Goal: Task Accomplishment & Management: Manage account settings

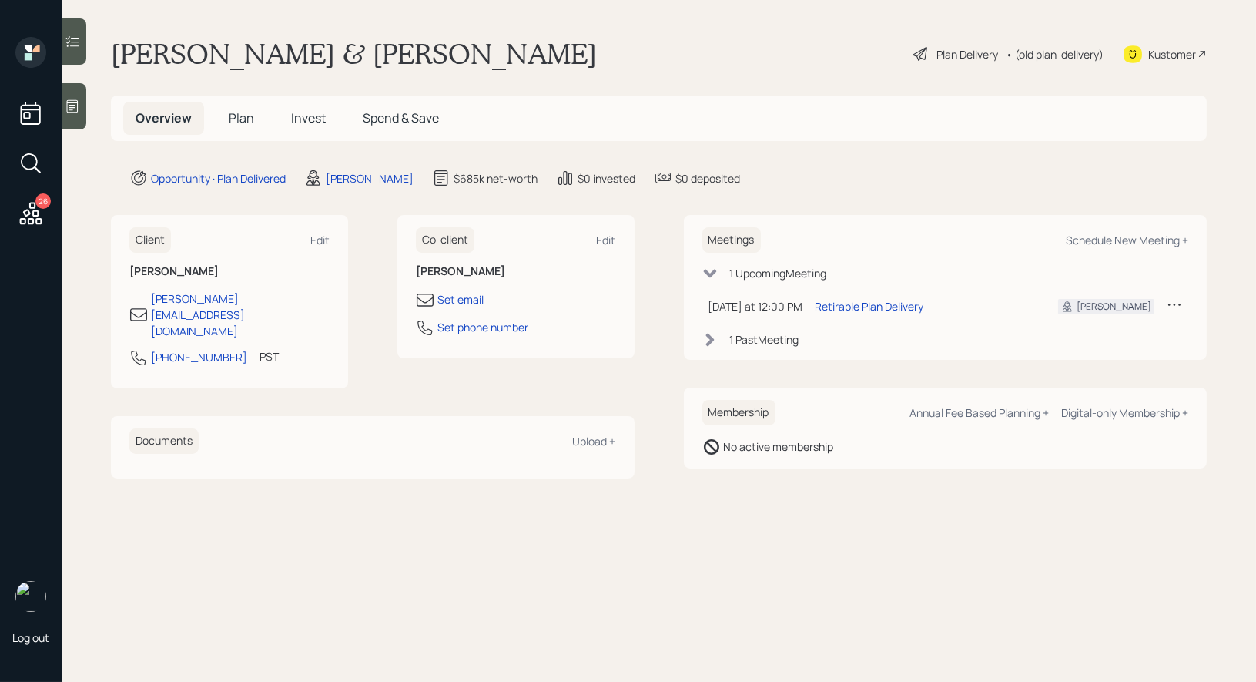
click at [956, 47] on div "Plan Delivery" at bounding box center [968, 54] width 62 height 16
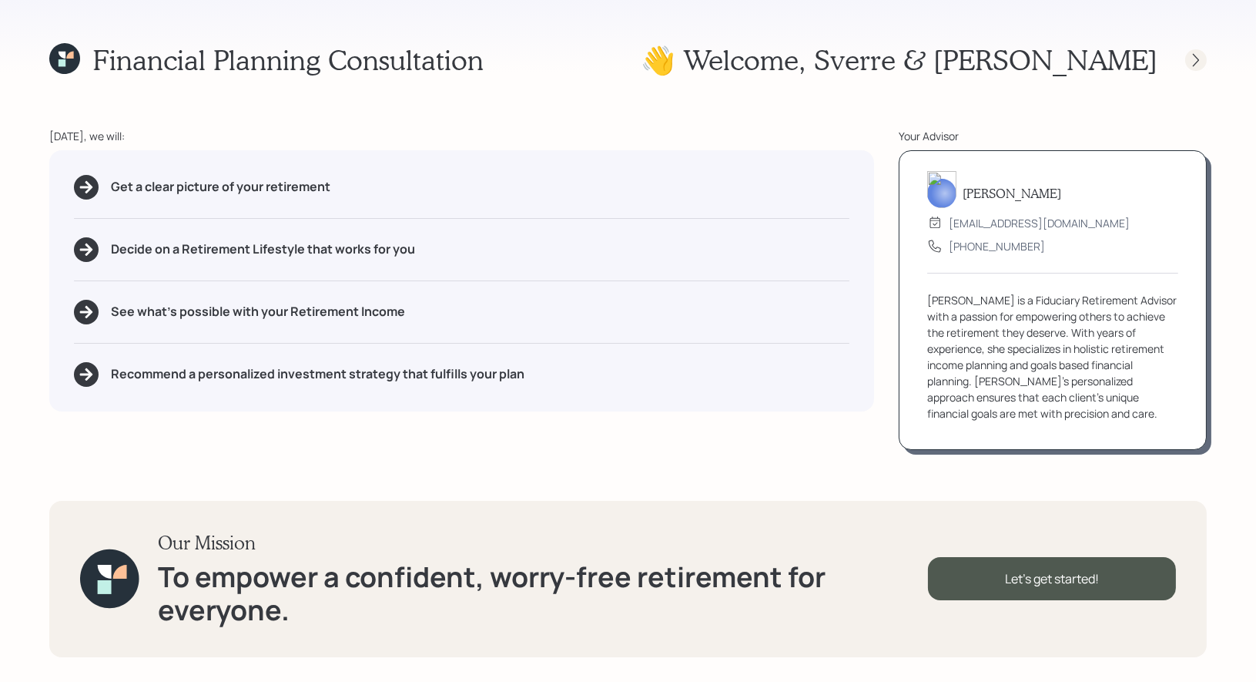
click at [1199, 57] on icon at bounding box center [1196, 59] width 15 height 15
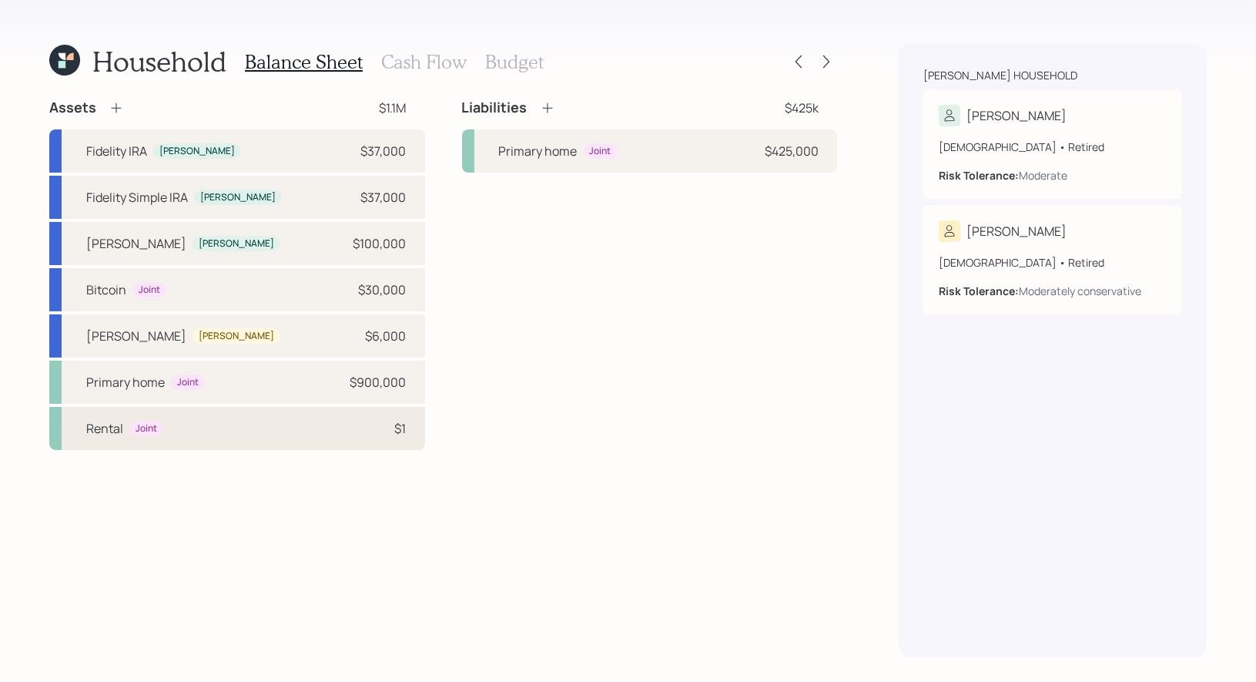
click at [181, 434] on div "Rental Joint $1" at bounding box center [237, 428] width 376 height 43
select select "rental_property"
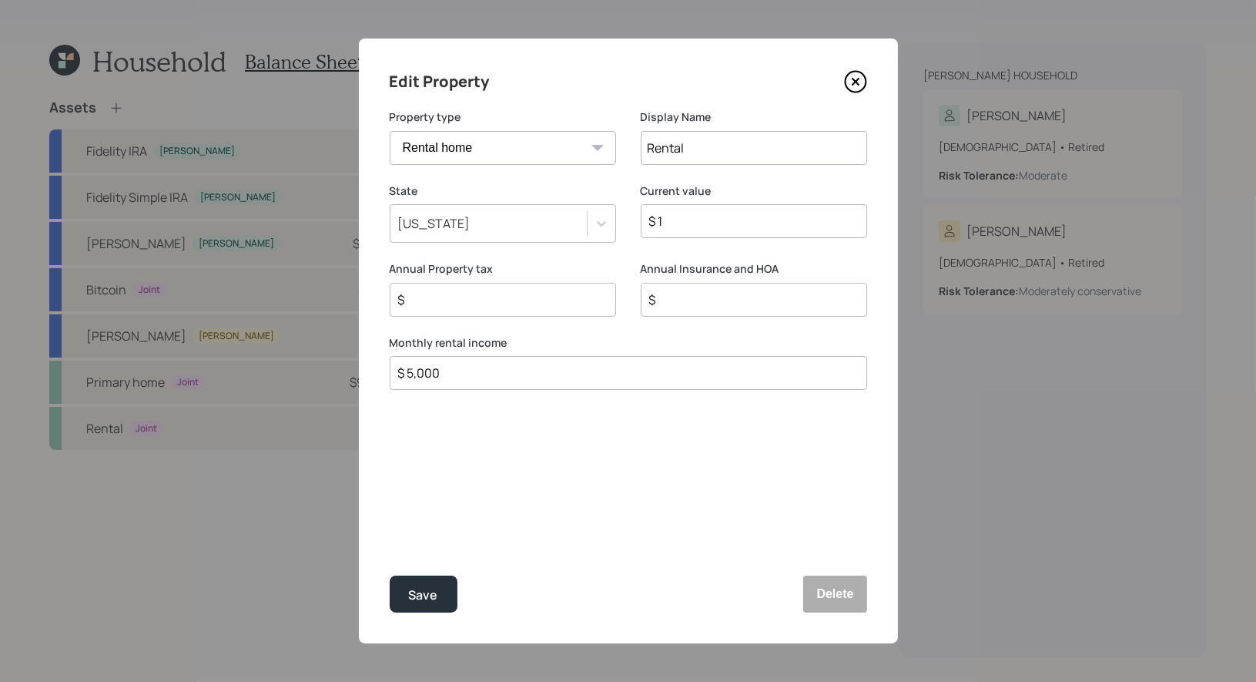
click at [853, 79] on icon at bounding box center [855, 82] width 6 height 6
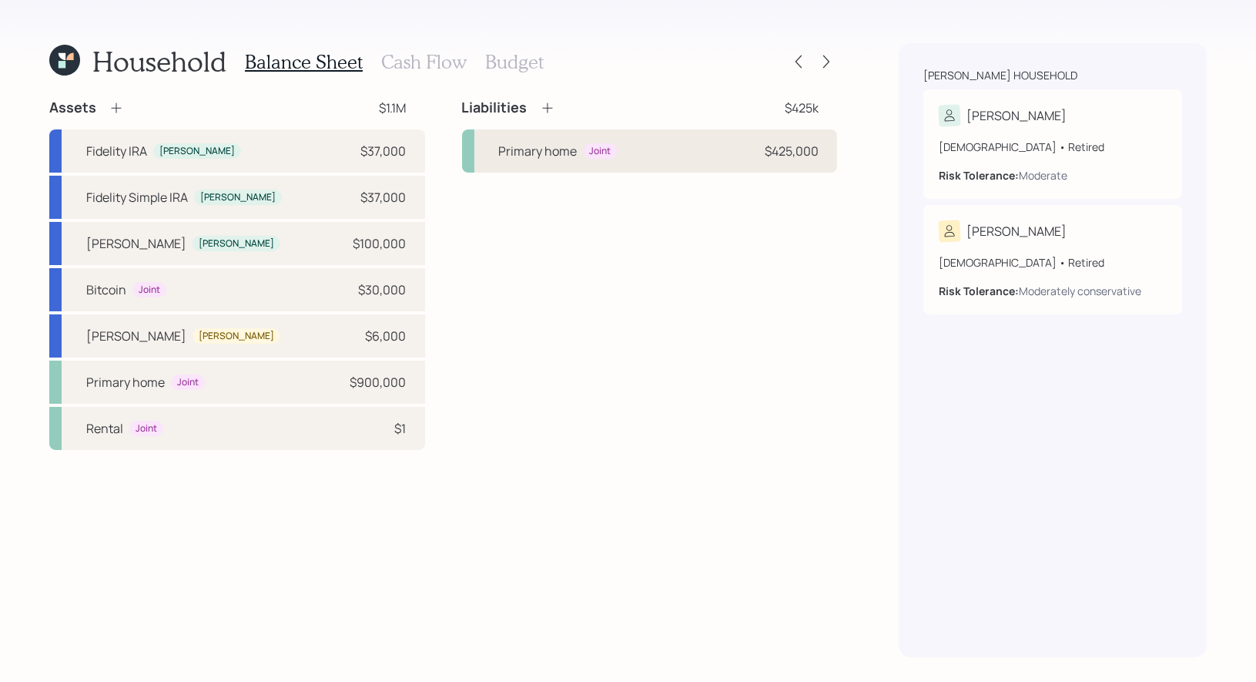
click at [662, 142] on div "Primary home Joint $425,000" at bounding box center [650, 150] width 376 height 43
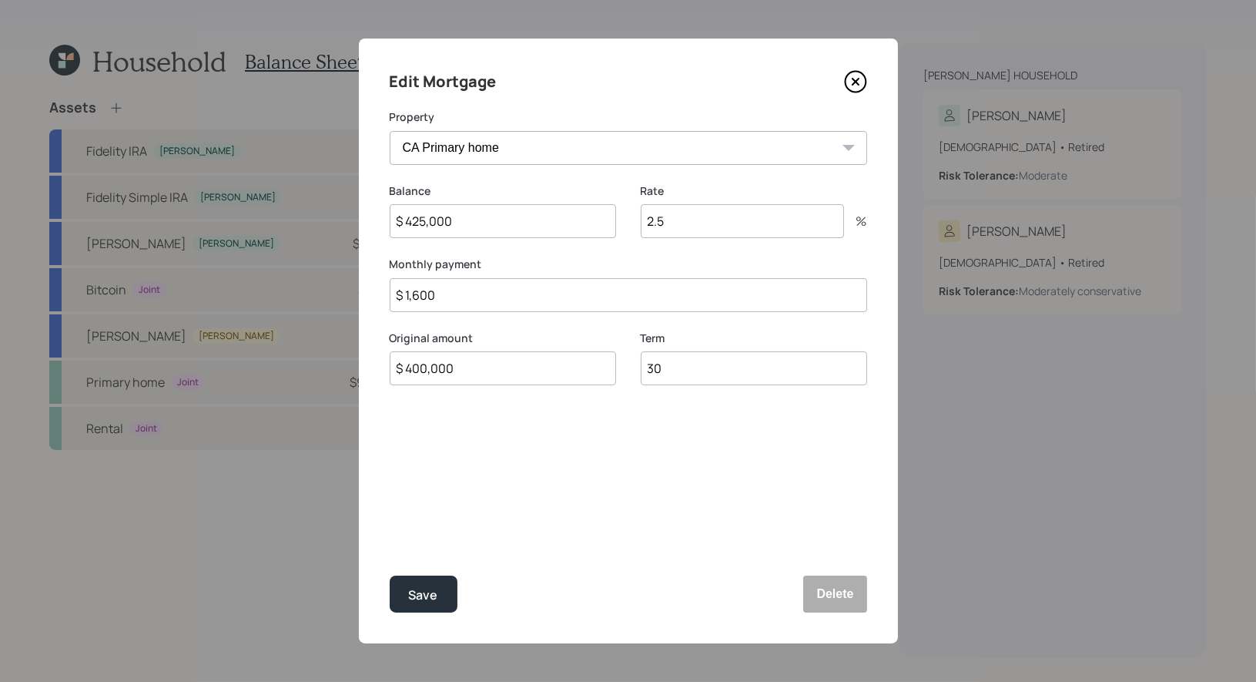
click at [544, 147] on select "CA Primary home Rental" at bounding box center [629, 148] width 478 height 34
click at [421, 595] on div "Save" at bounding box center [423, 595] width 29 height 21
select select "7e52d0e6-65eb-459d-958b-edf2a7713f92"
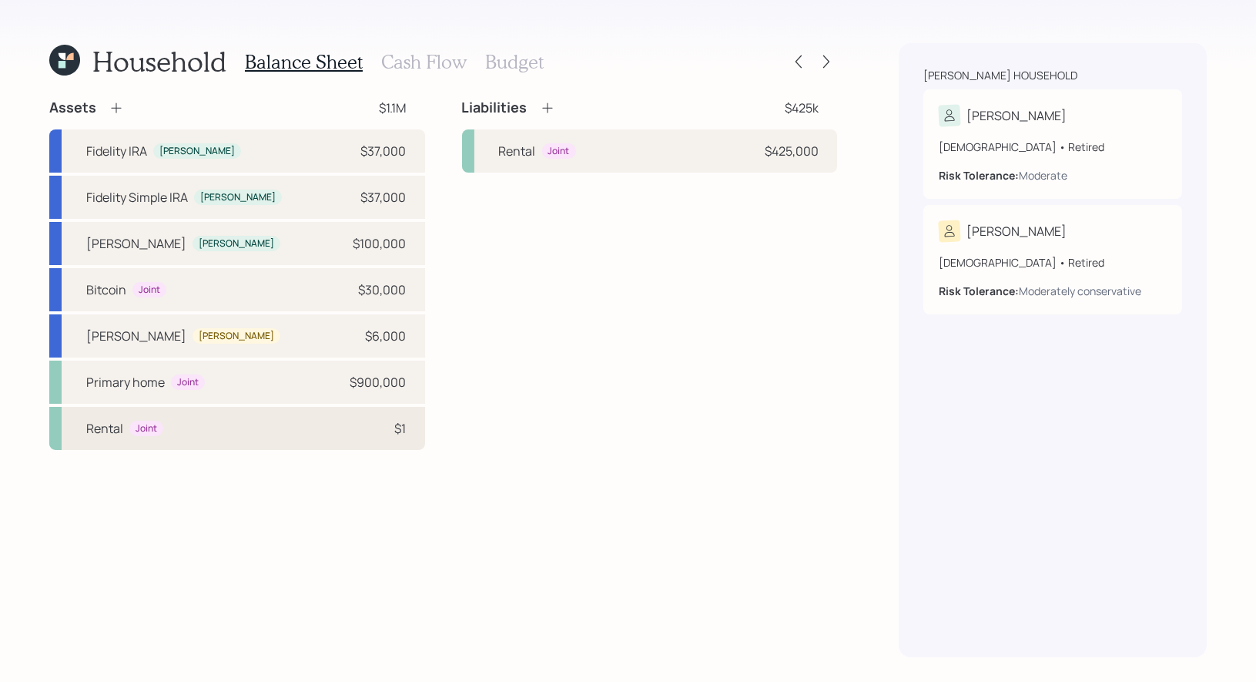
click at [254, 424] on div "Rental Joint $1" at bounding box center [237, 428] width 376 height 43
select select "rental_property"
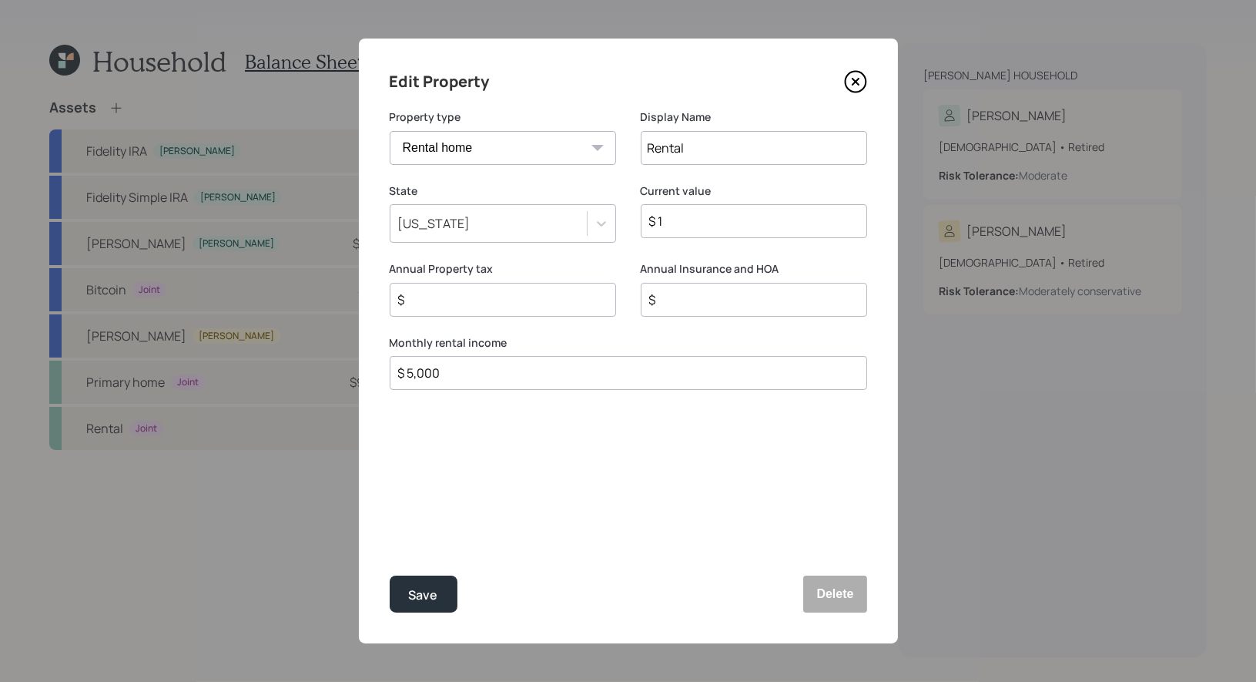
click at [709, 214] on input "$ 1" at bounding box center [748, 221] width 200 height 18
type input "$ 900,000"
click at [411, 598] on div "Save" at bounding box center [423, 595] width 29 height 21
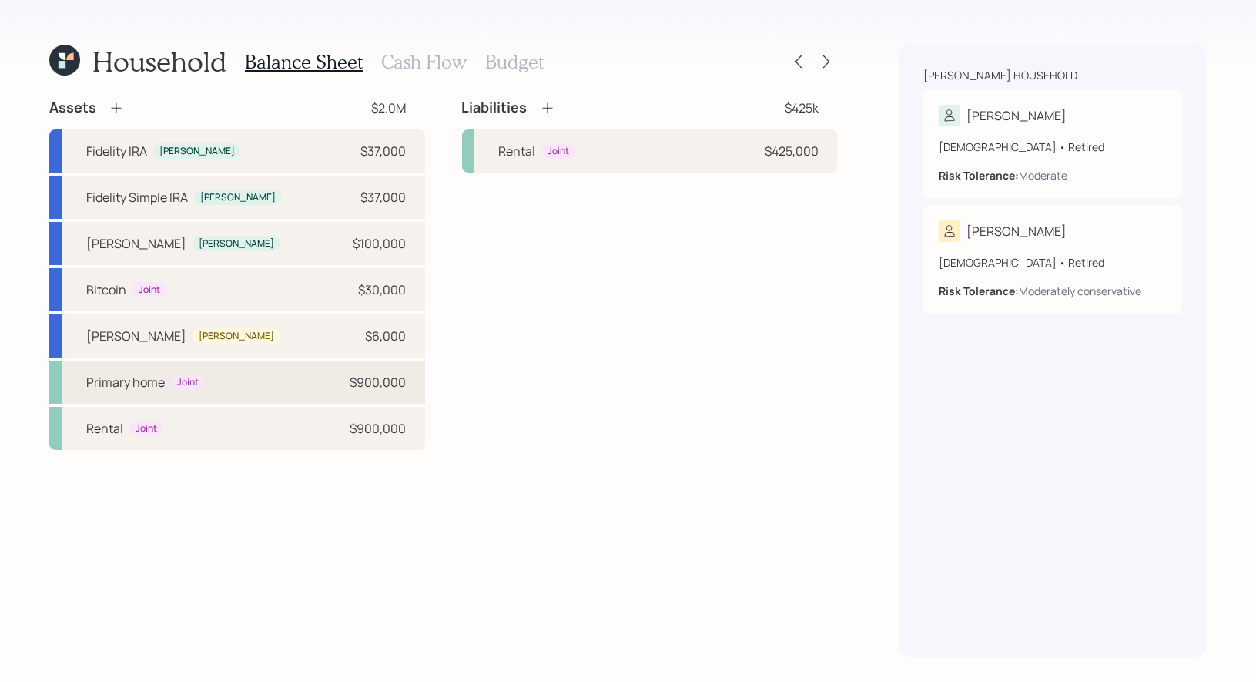
click at [248, 377] on div "Primary home Joint $900,000" at bounding box center [237, 381] width 376 height 43
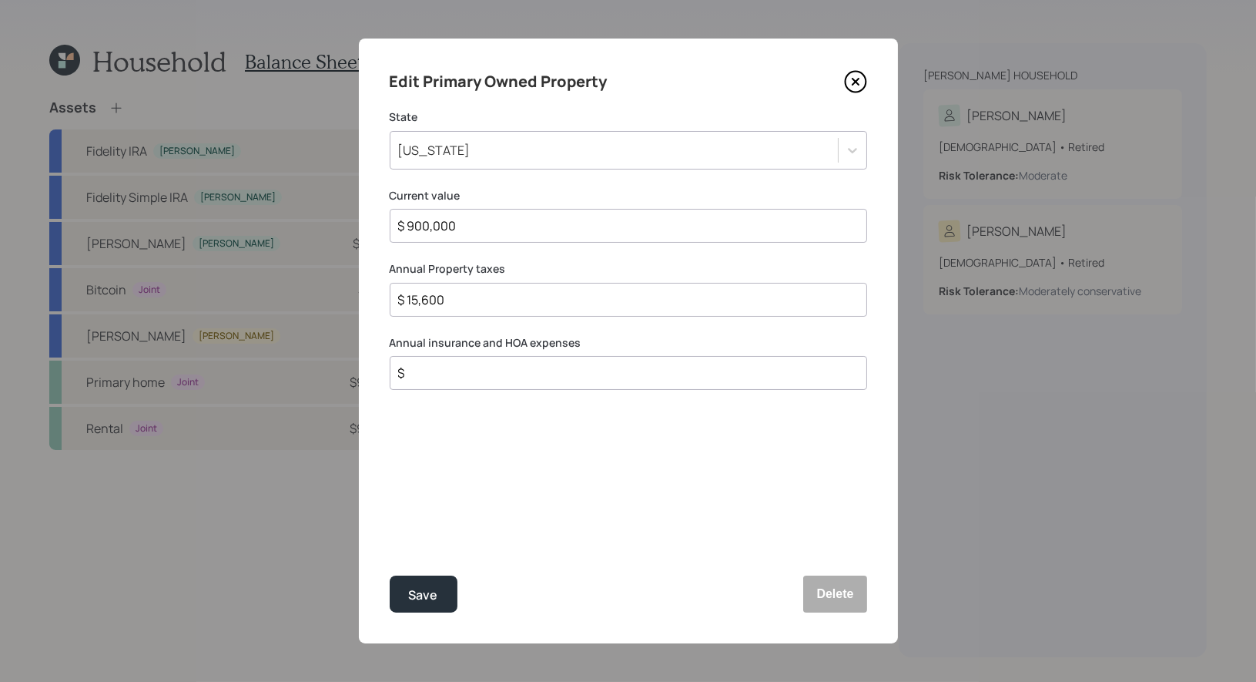
click at [861, 76] on icon at bounding box center [855, 81] width 23 height 23
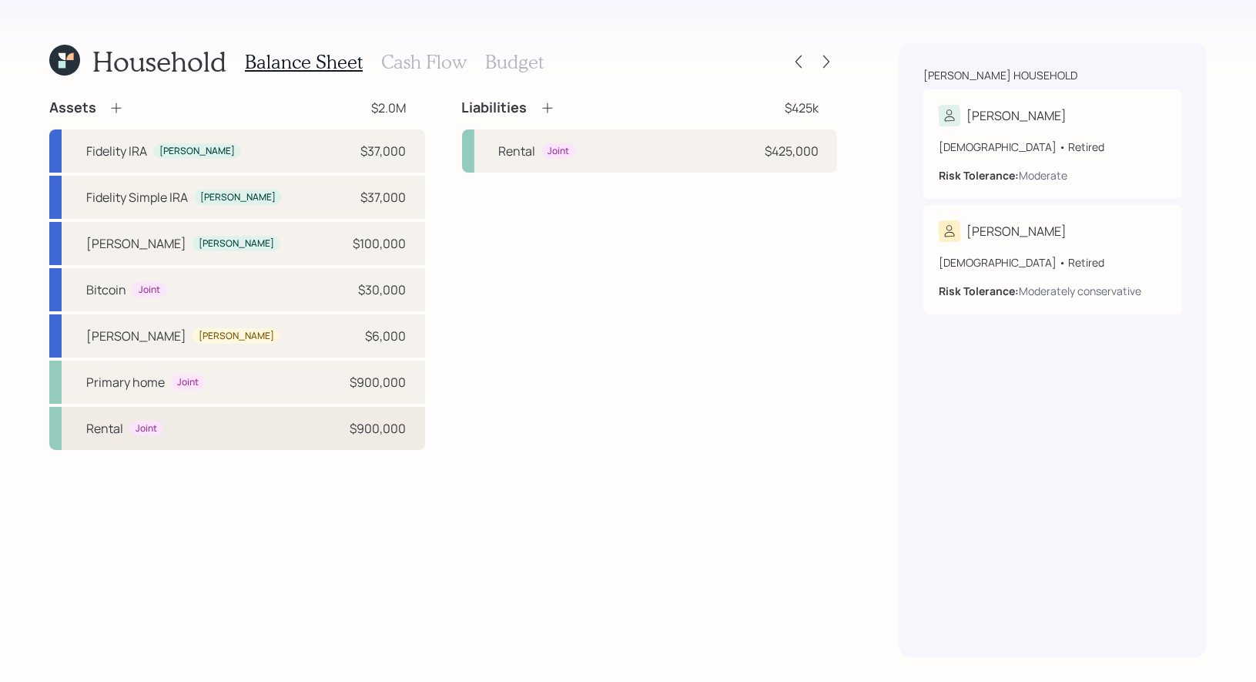
click at [203, 418] on div "Rental Joint $900,000" at bounding box center [237, 428] width 376 height 43
select select "rental_property"
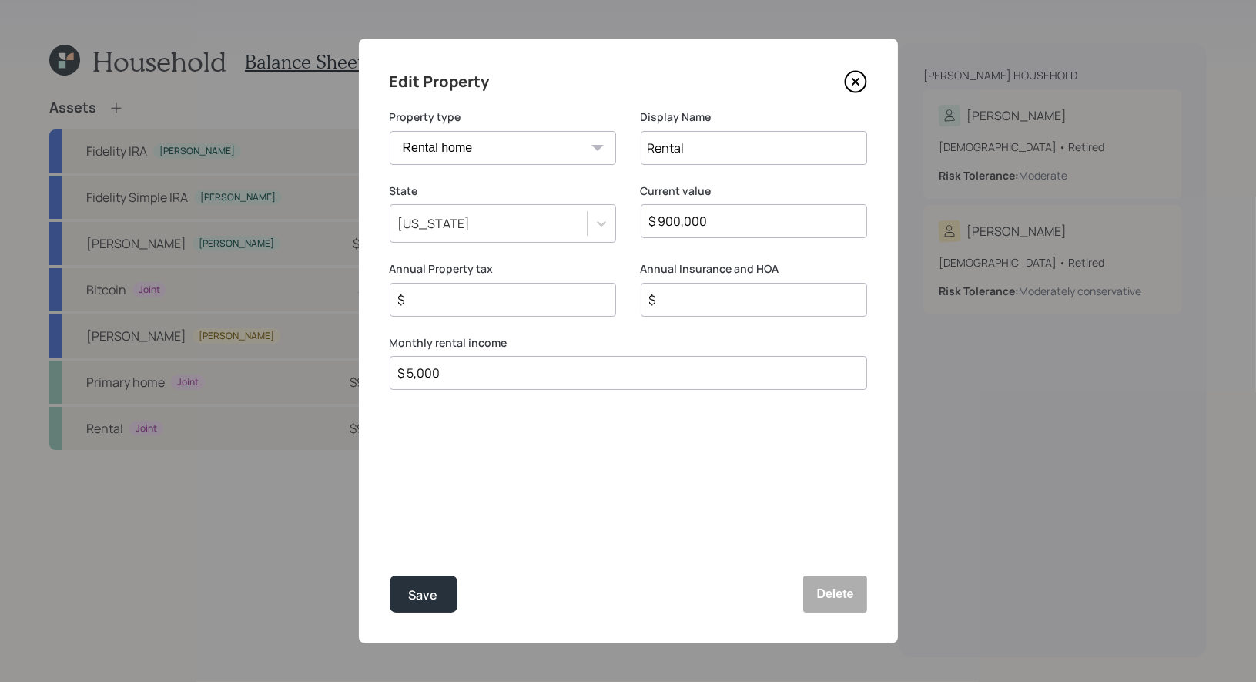
click at [455, 303] on input "$" at bounding box center [497, 299] width 200 height 18
type input "$ 15,600"
click at [430, 598] on div "Save" at bounding box center [423, 595] width 29 height 21
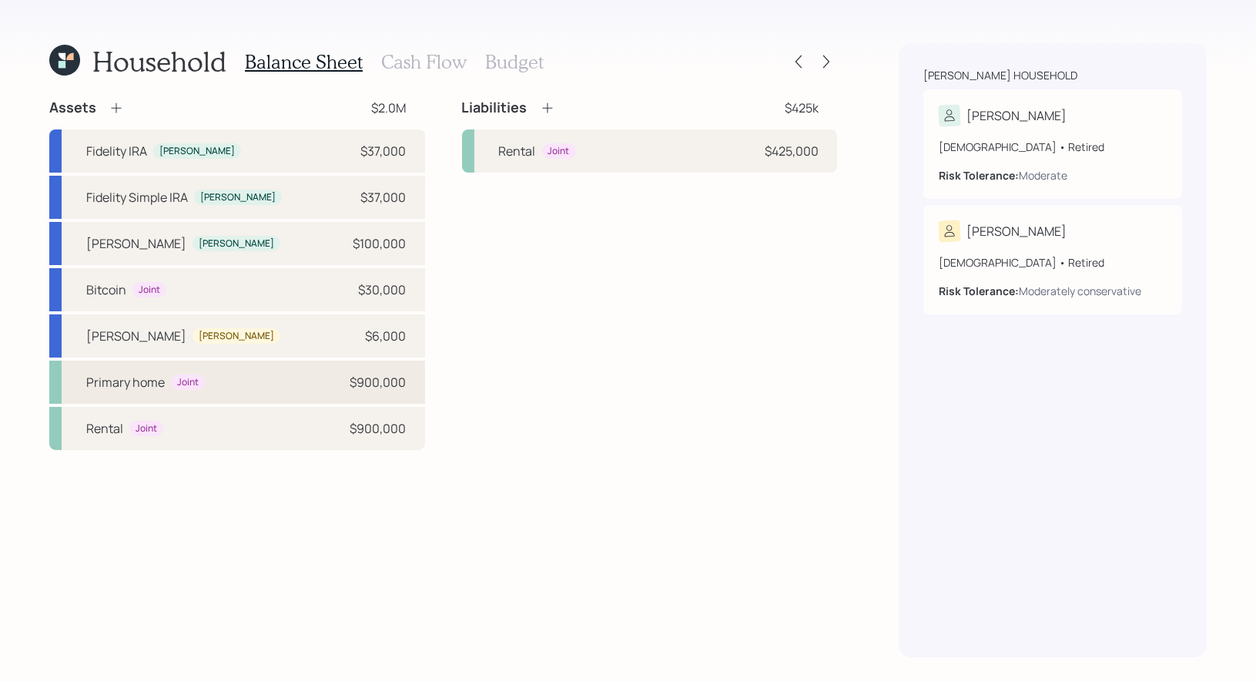
click at [314, 369] on div "Primary home Joint $900,000" at bounding box center [237, 381] width 376 height 43
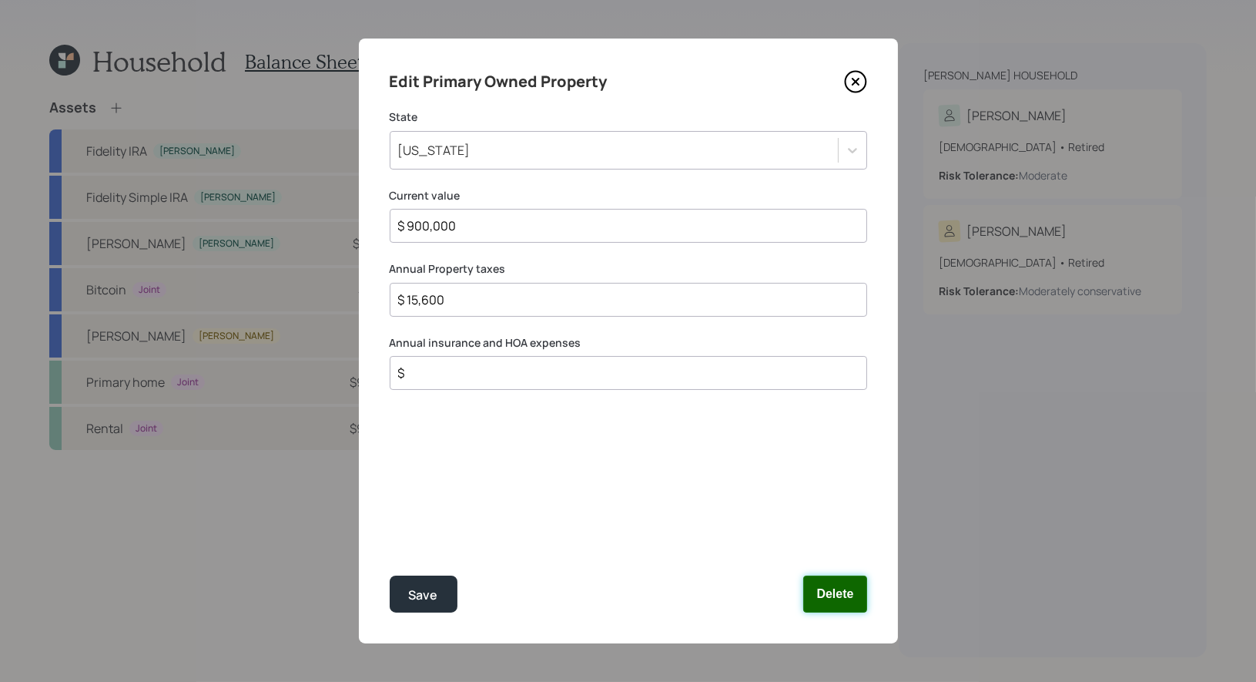
click at [849, 602] on button "Delete" at bounding box center [834, 593] width 63 height 37
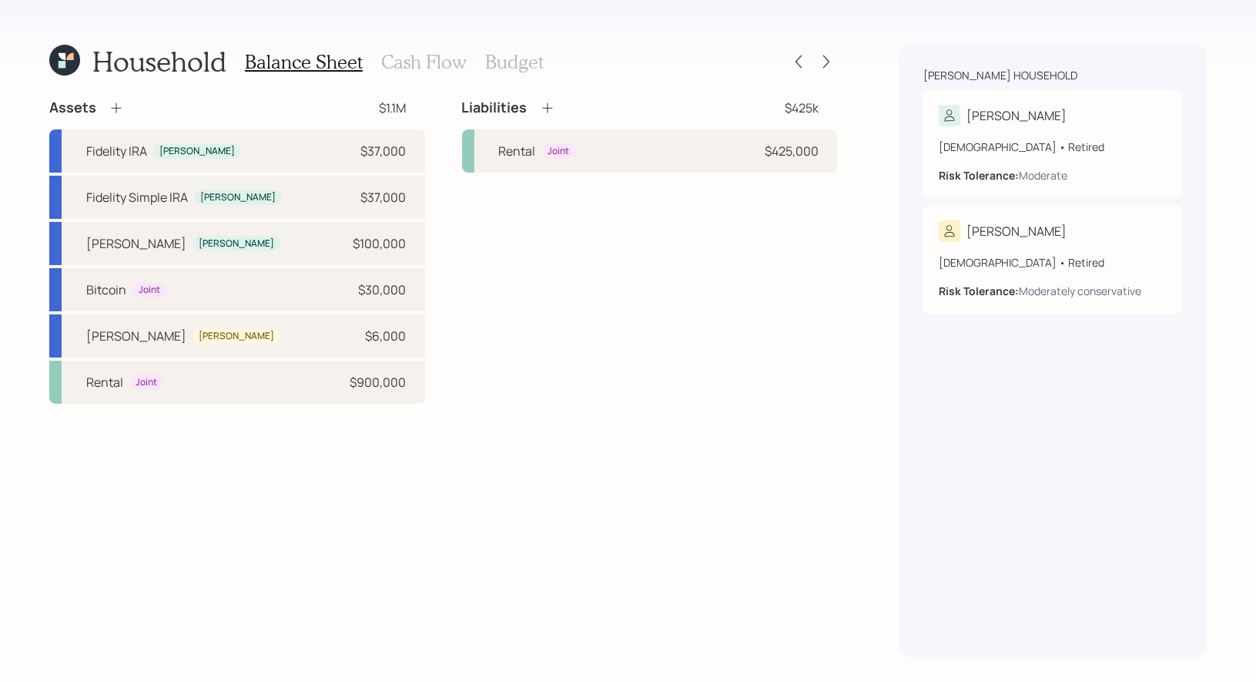
click at [500, 57] on h3 "Budget" at bounding box center [514, 62] width 59 height 22
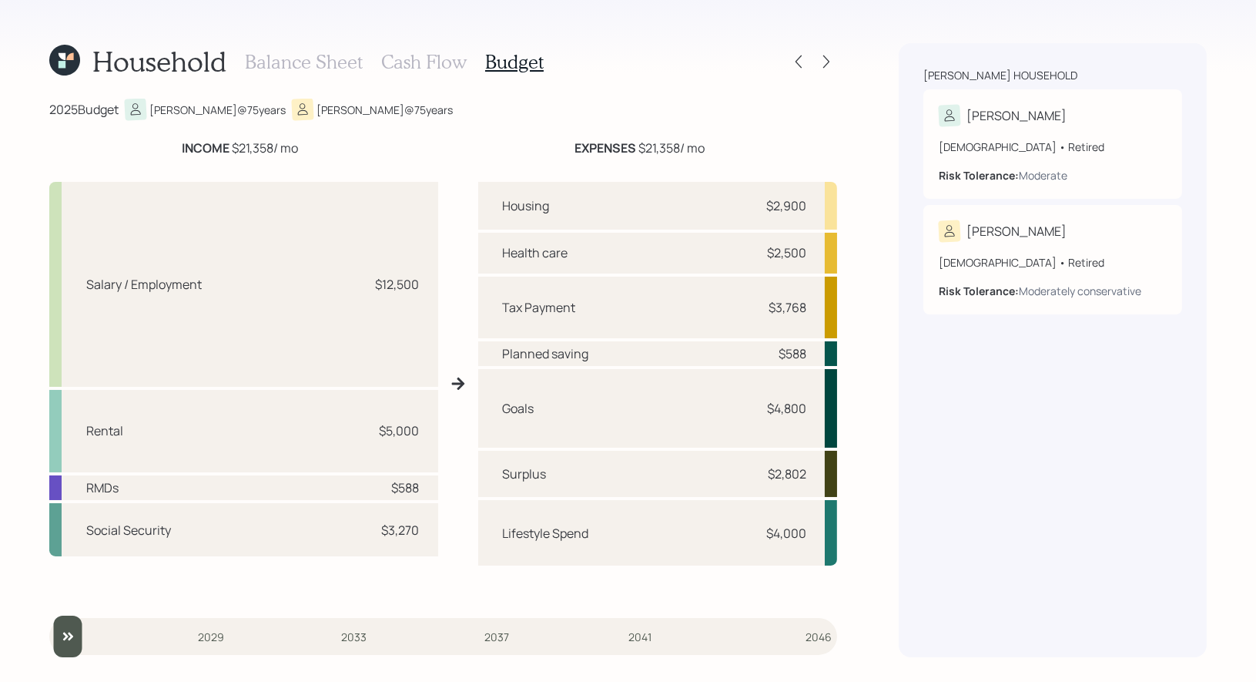
click at [397, 62] on h3 "Cash Flow" at bounding box center [423, 62] width 85 height 22
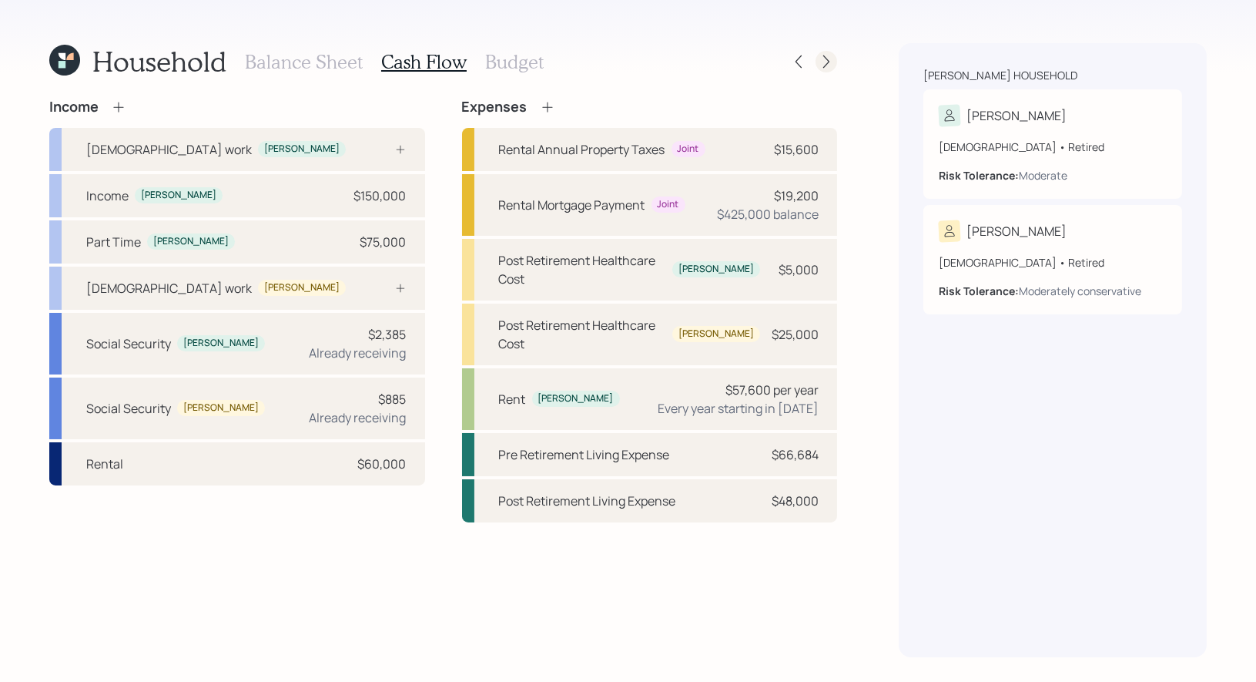
click at [821, 54] on icon at bounding box center [826, 61] width 15 height 15
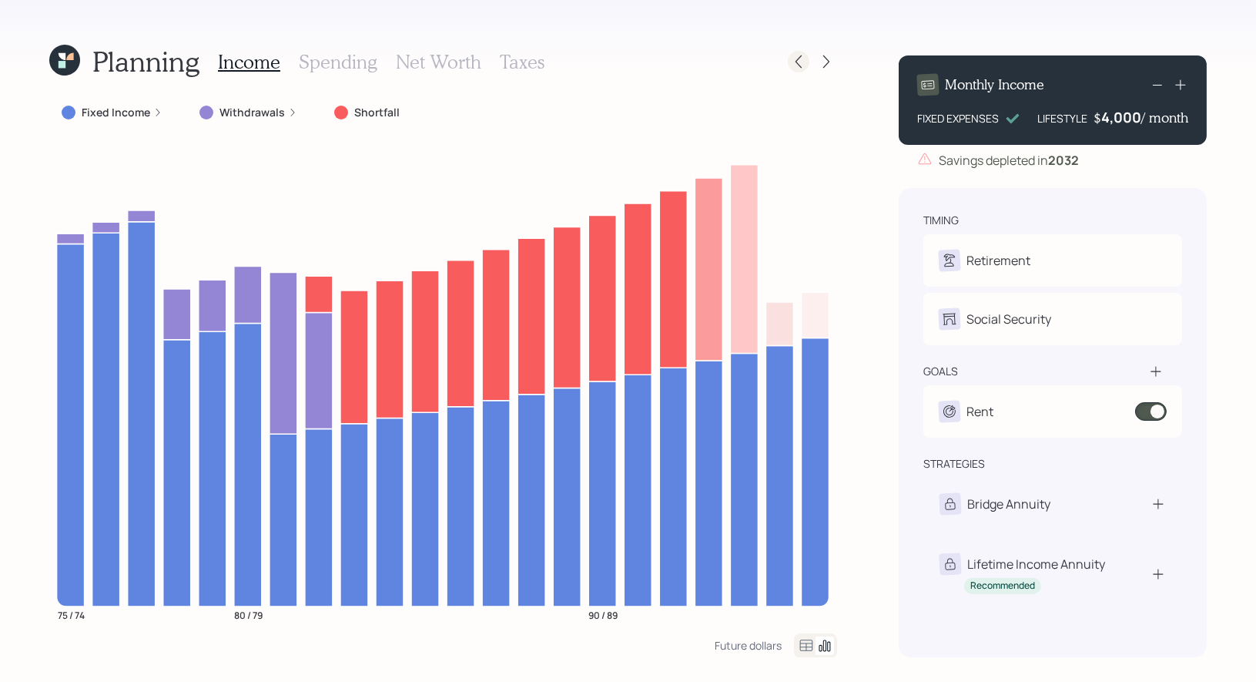
click at [804, 59] on icon at bounding box center [798, 61] width 15 height 15
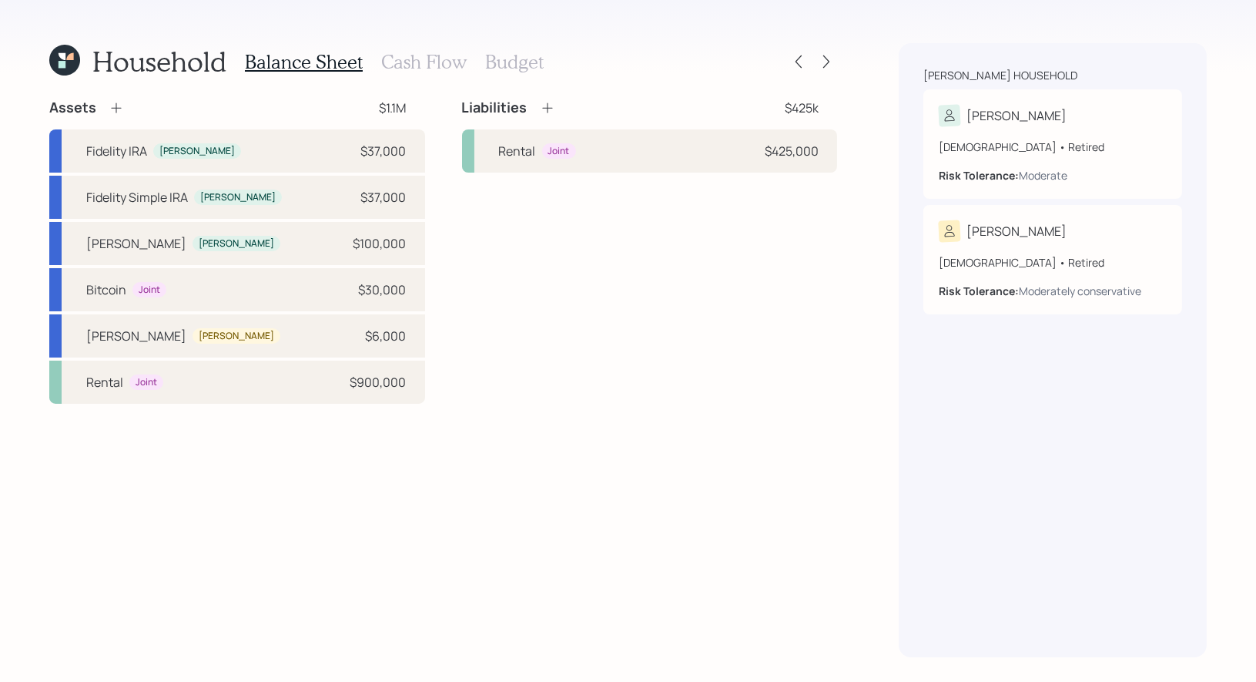
click at [431, 60] on h3 "Cash Flow" at bounding box center [423, 62] width 85 height 22
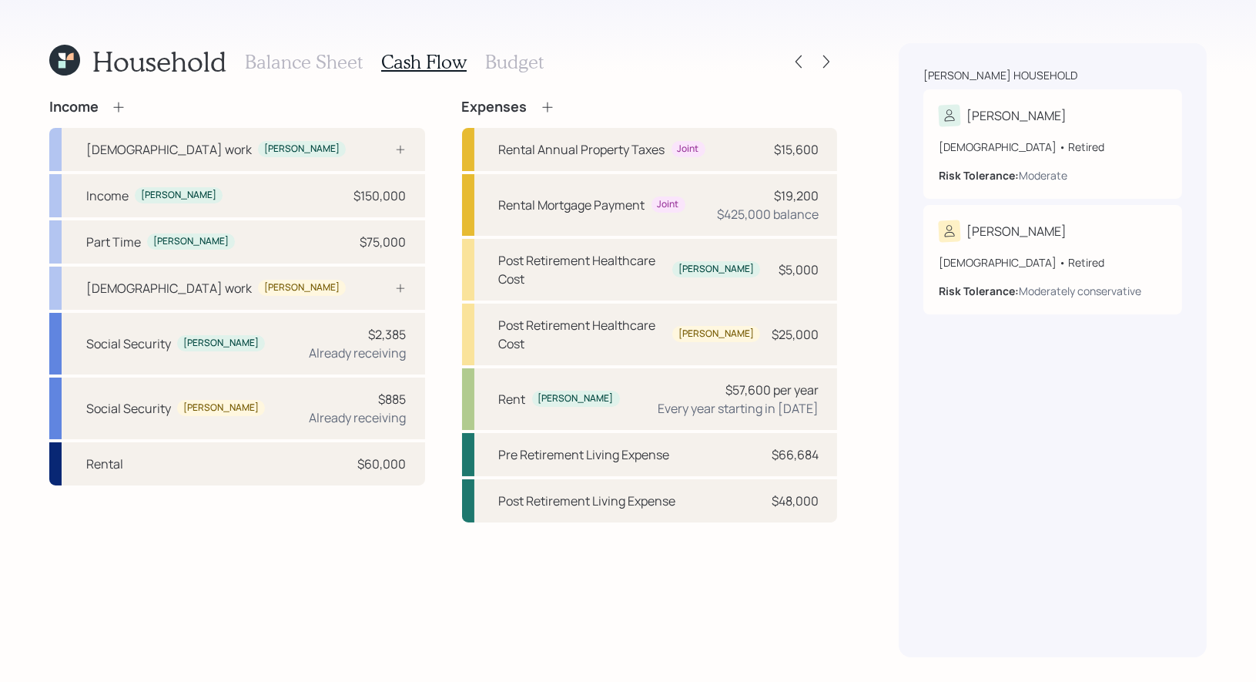
click at [547, 103] on icon at bounding box center [547, 106] width 15 height 15
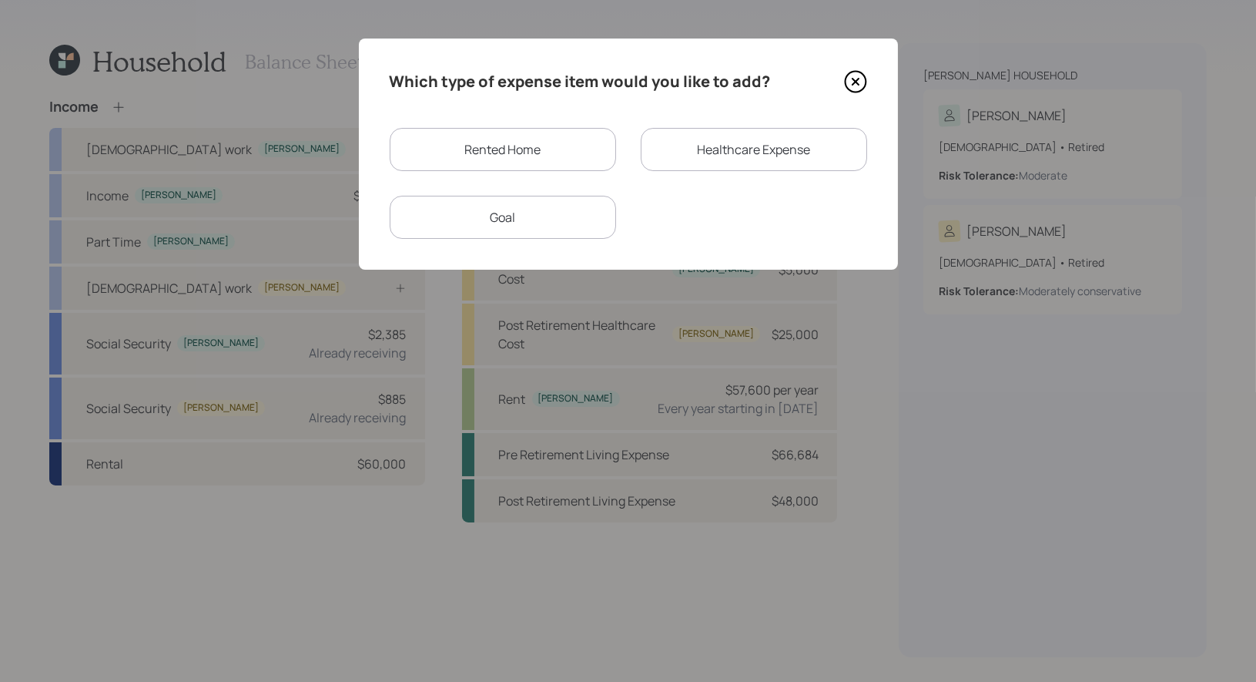
click at [537, 151] on div "Rented Home" at bounding box center [503, 149] width 226 height 43
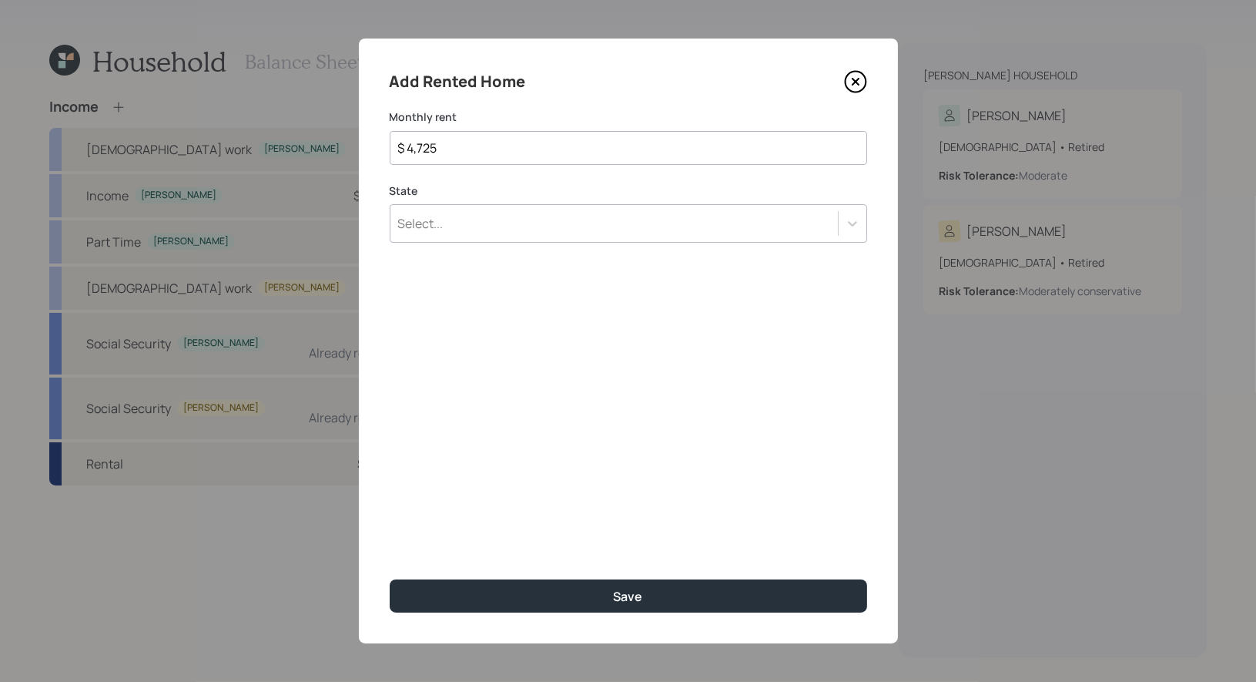
type input "$ 4,725"
click at [495, 218] on div "Select..." at bounding box center [615, 223] width 448 height 26
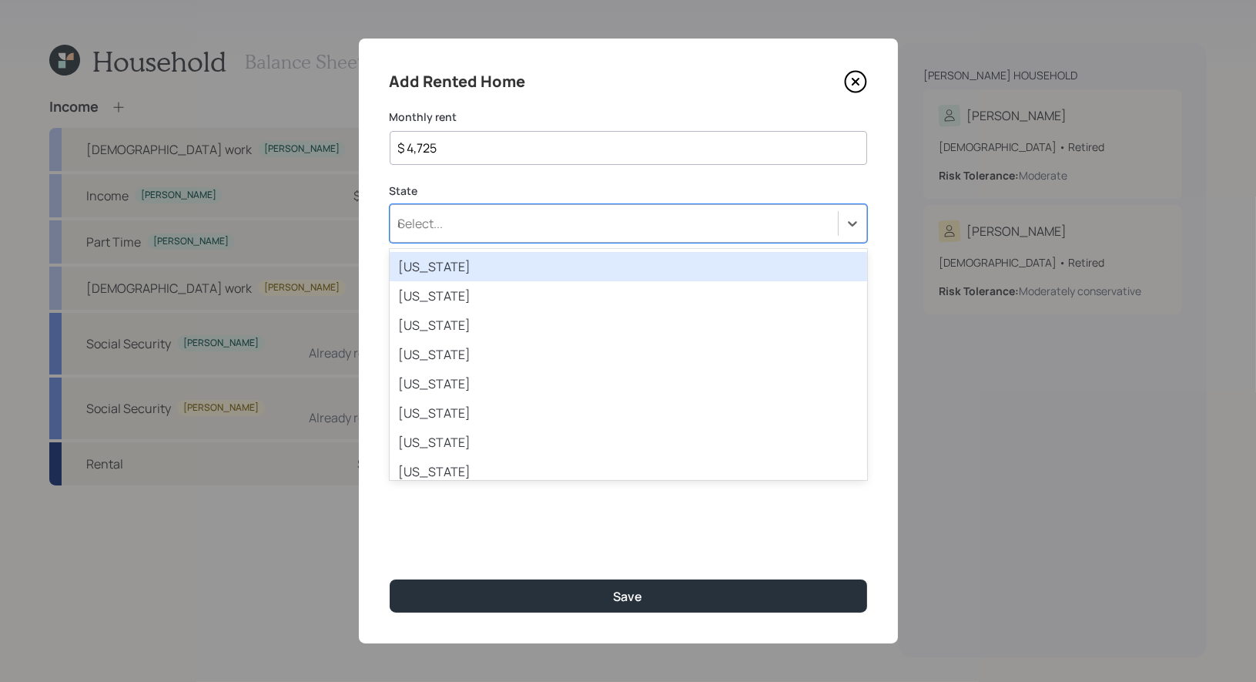
type input "ca"
click at [464, 262] on div "California" at bounding box center [629, 266] width 478 height 29
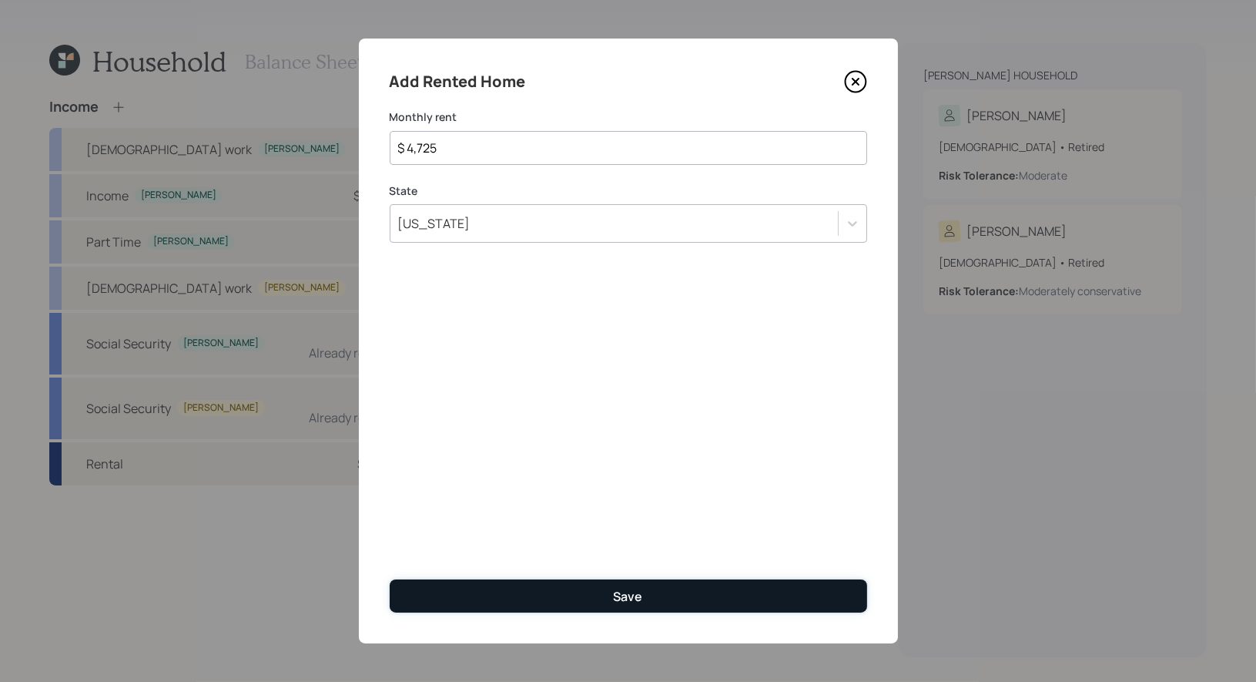
click at [491, 603] on button "Save" at bounding box center [629, 595] width 478 height 33
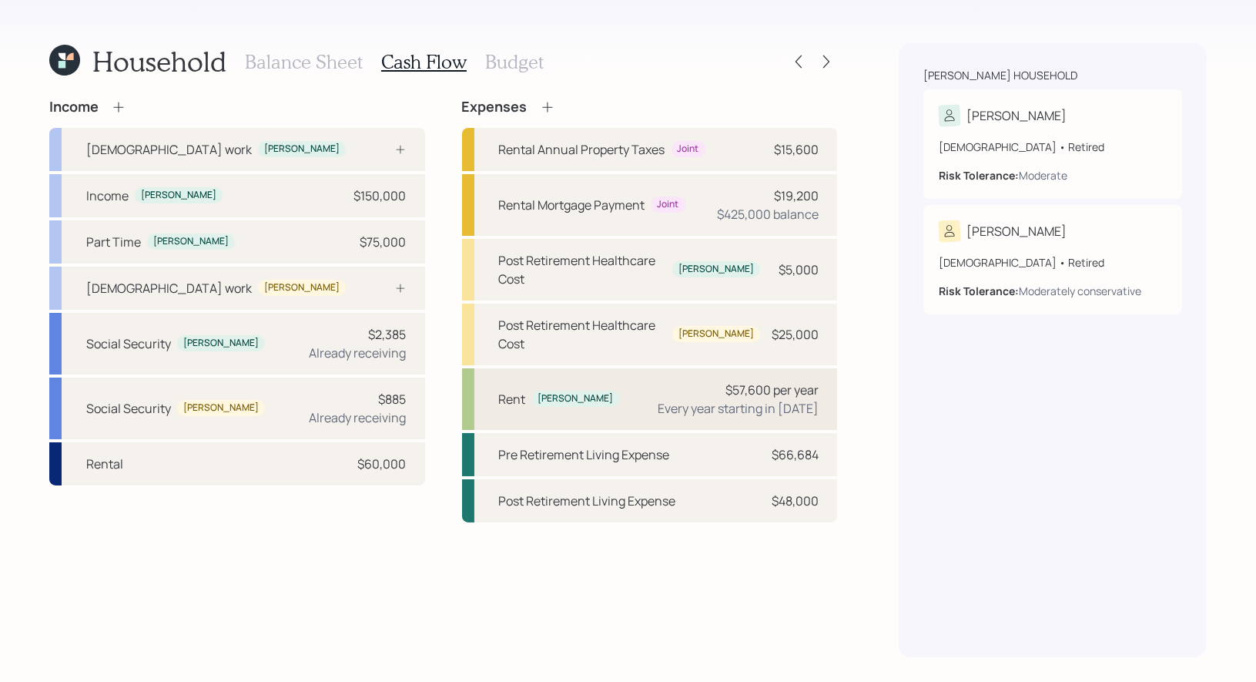
click at [615, 371] on div "Rent Sverre $57,600 per year Every year starting in 2025" at bounding box center [650, 399] width 376 height 62
select select "1"
select select "2044"
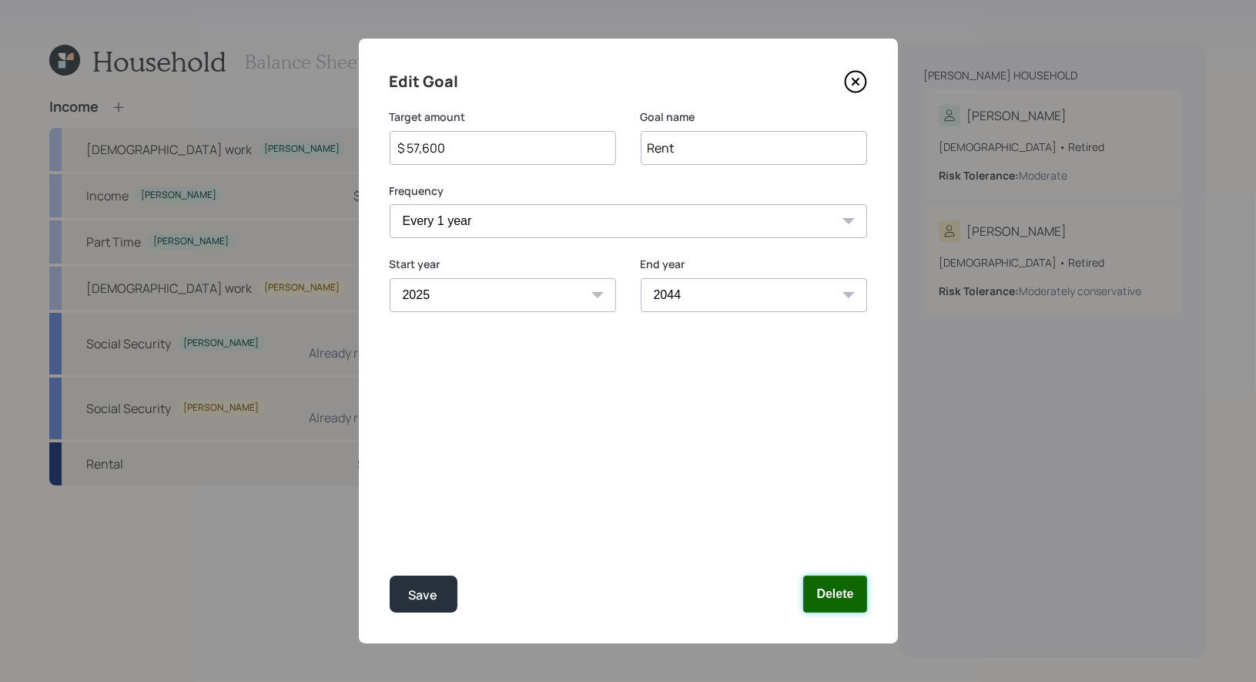
click at [840, 593] on button "Delete" at bounding box center [834, 593] width 63 height 37
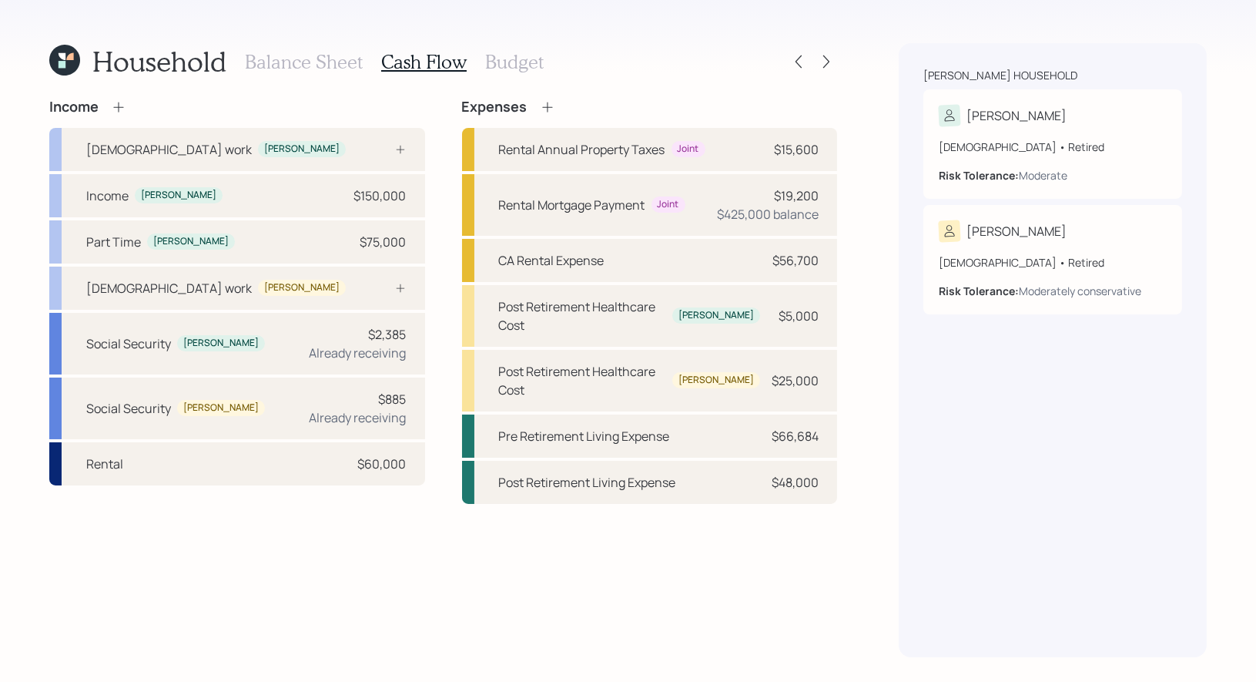
click at [513, 59] on h3 "Budget" at bounding box center [514, 62] width 59 height 22
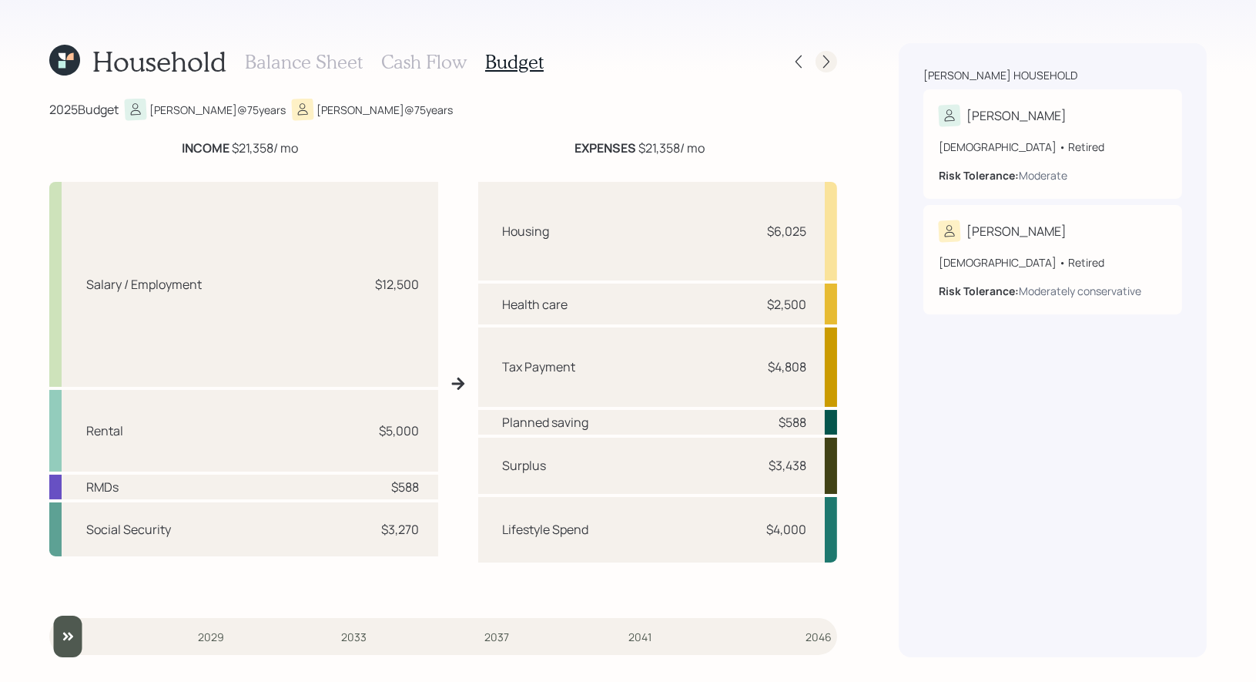
click at [826, 62] on icon at bounding box center [826, 61] width 15 height 15
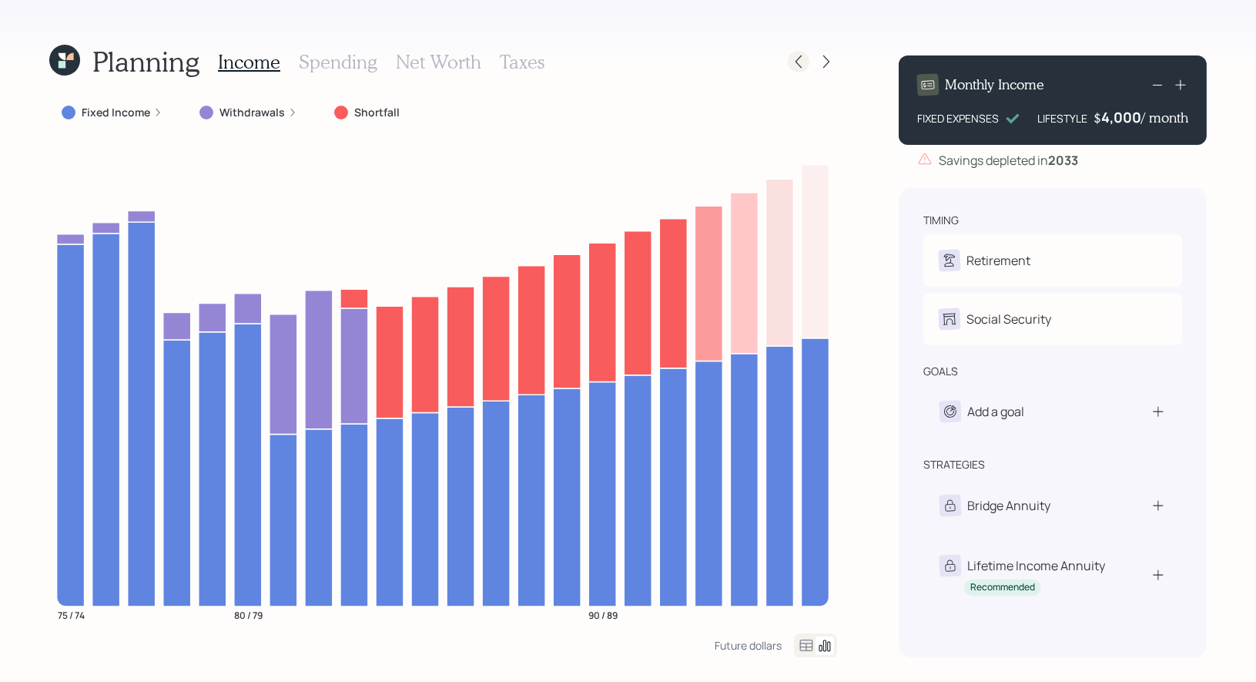
click at [802, 63] on icon at bounding box center [798, 61] width 15 height 15
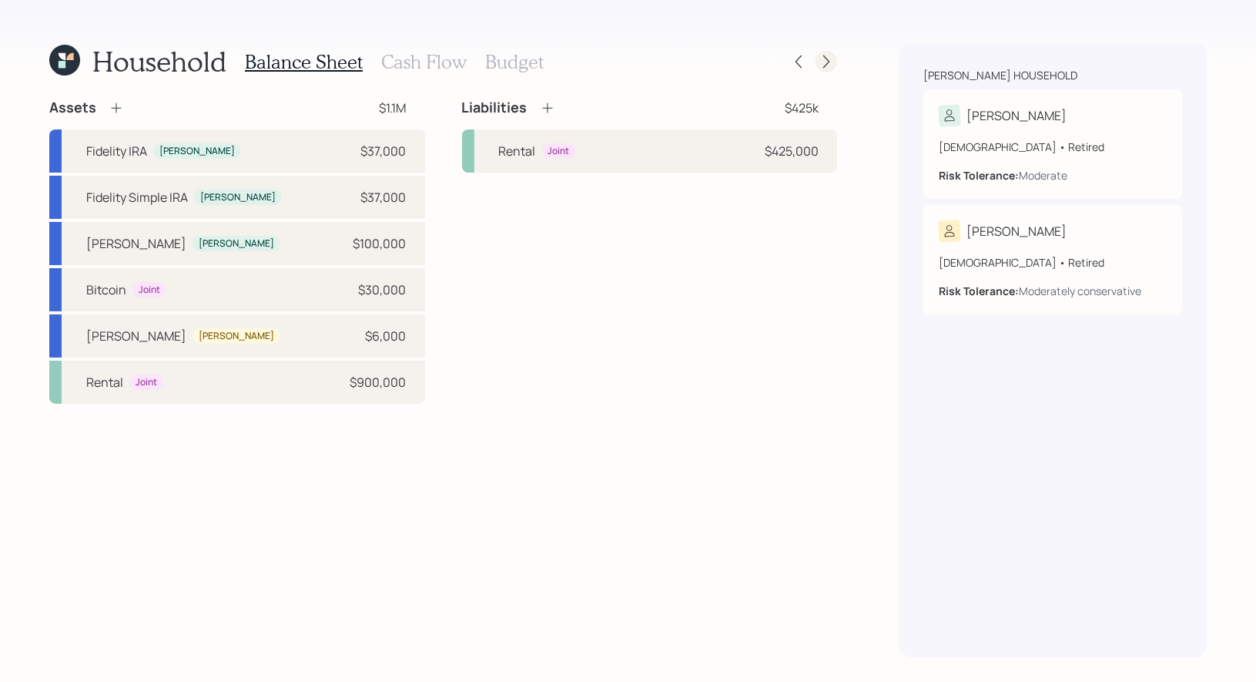
click at [829, 65] on icon at bounding box center [826, 61] width 15 height 15
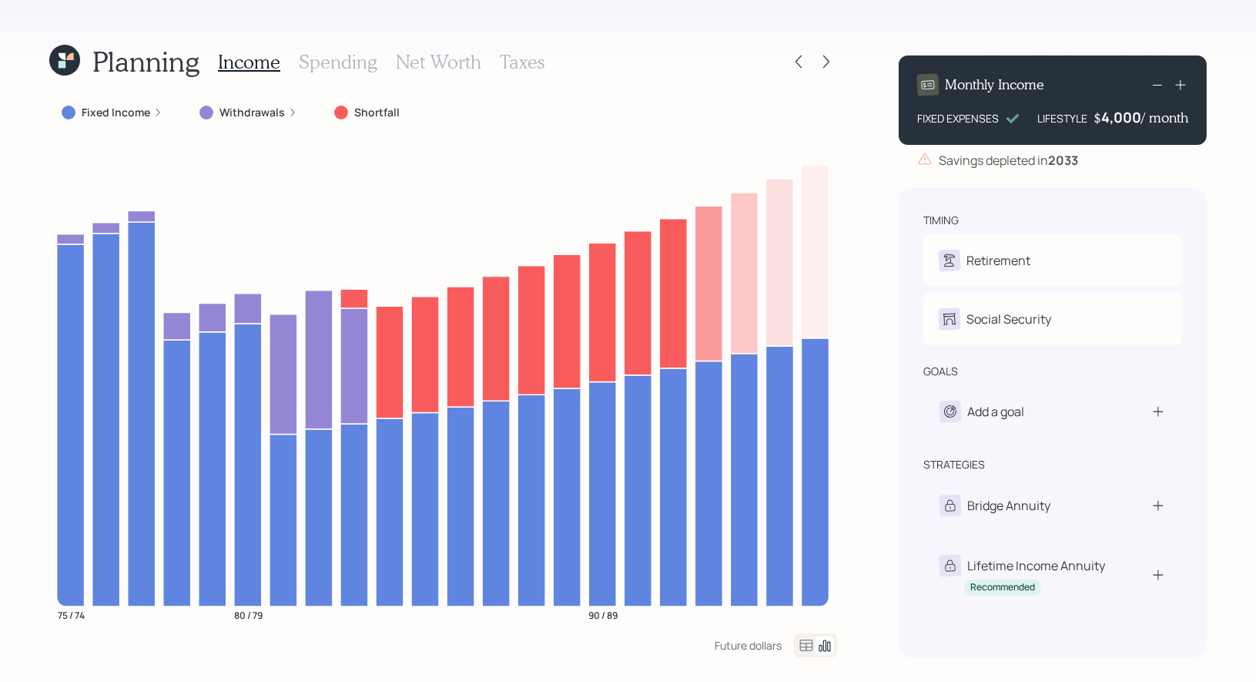
click at [313, 59] on h3 "Spending" at bounding box center [338, 62] width 79 height 22
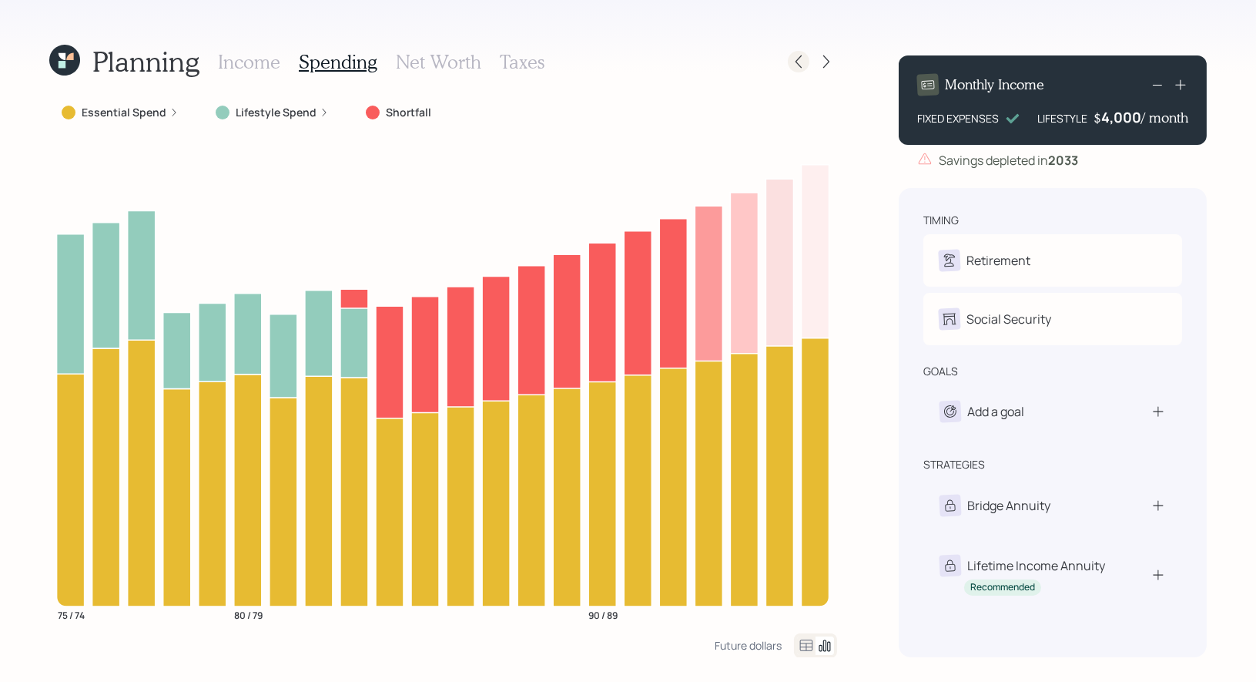
click at [794, 56] on icon at bounding box center [798, 61] width 15 height 15
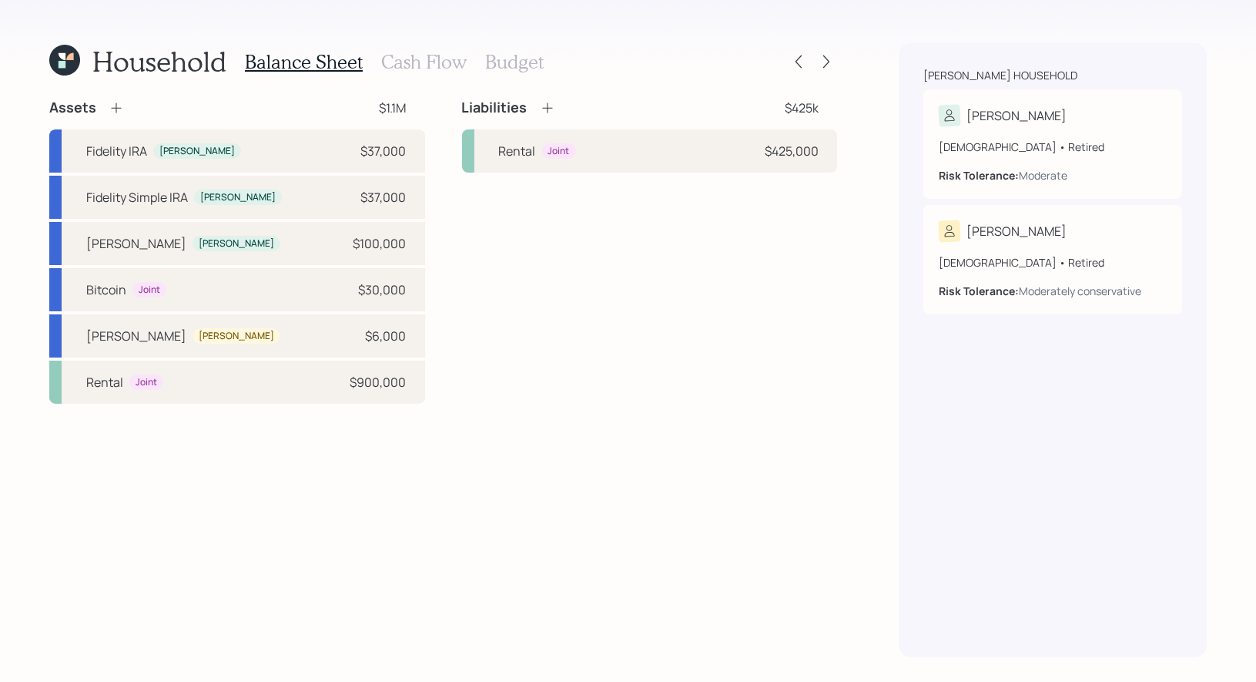
click at [404, 62] on h3 "Cash Flow" at bounding box center [423, 62] width 85 height 22
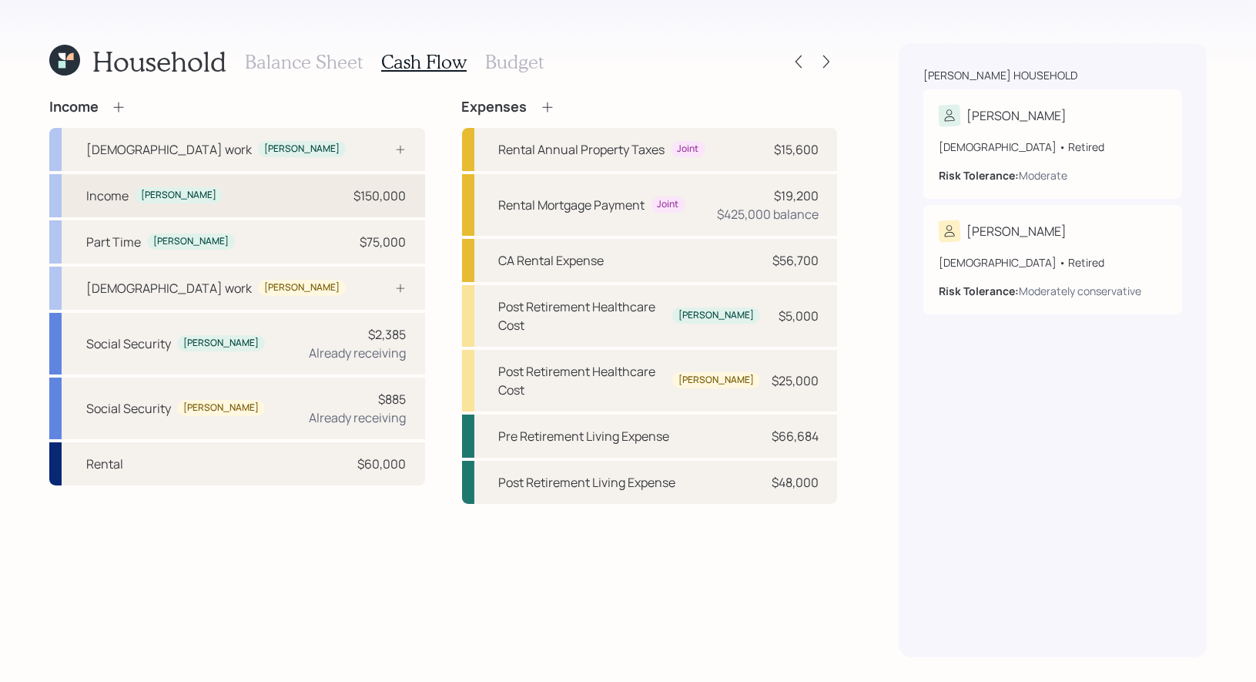
click at [300, 196] on div "Income Sverre $150,000" at bounding box center [237, 195] width 376 height 43
select select "self_employment"
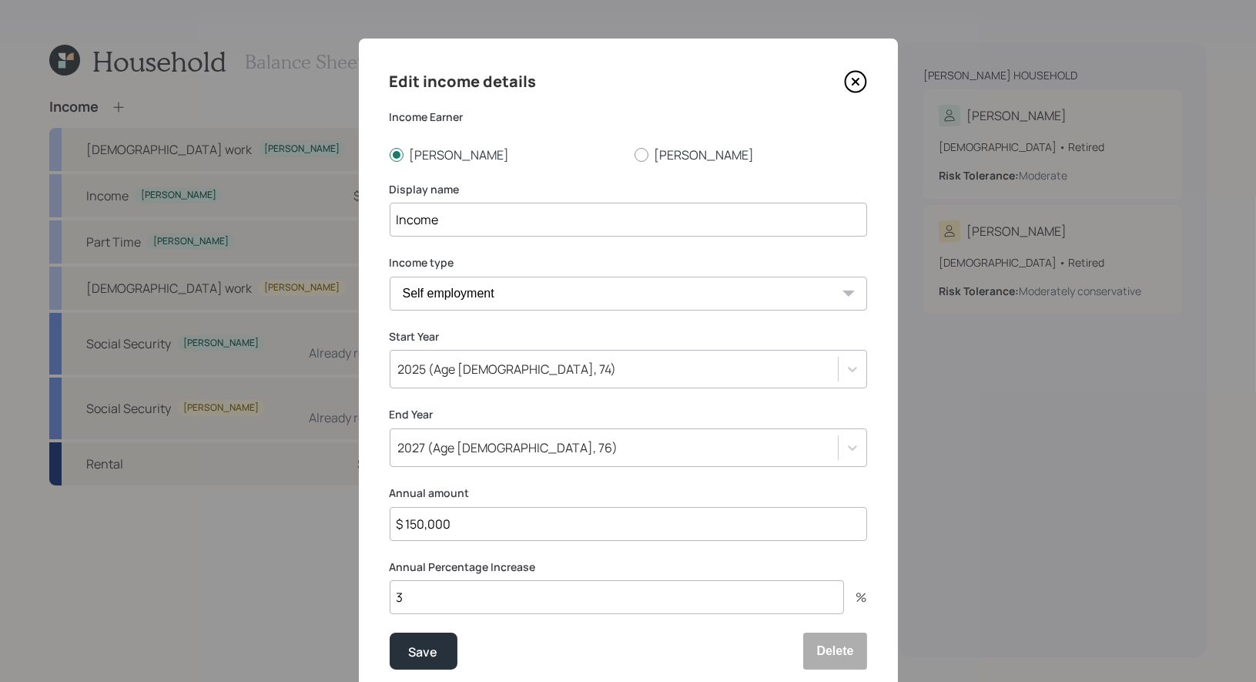
click at [860, 80] on icon at bounding box center [855, 81] width 23 height 23
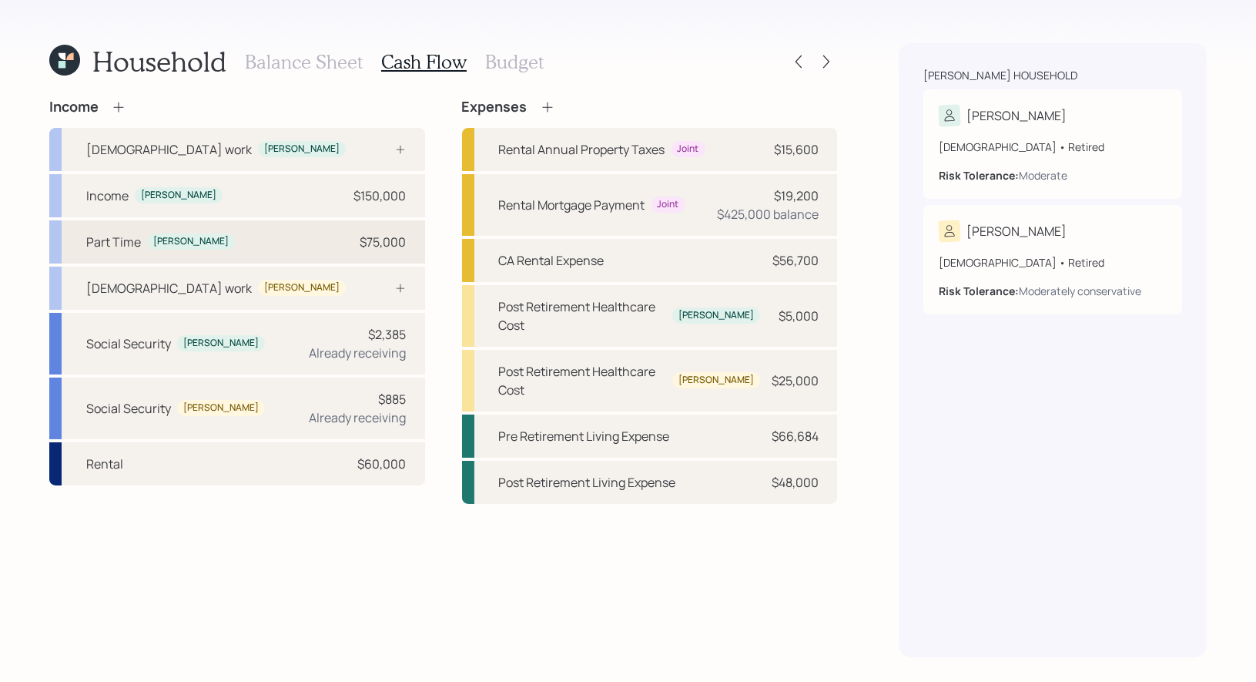
click at [203, 238] on div "Part Time Sverre $75,000" at bounding box center [237, 241] width 376 height 43
select select "self_employment"
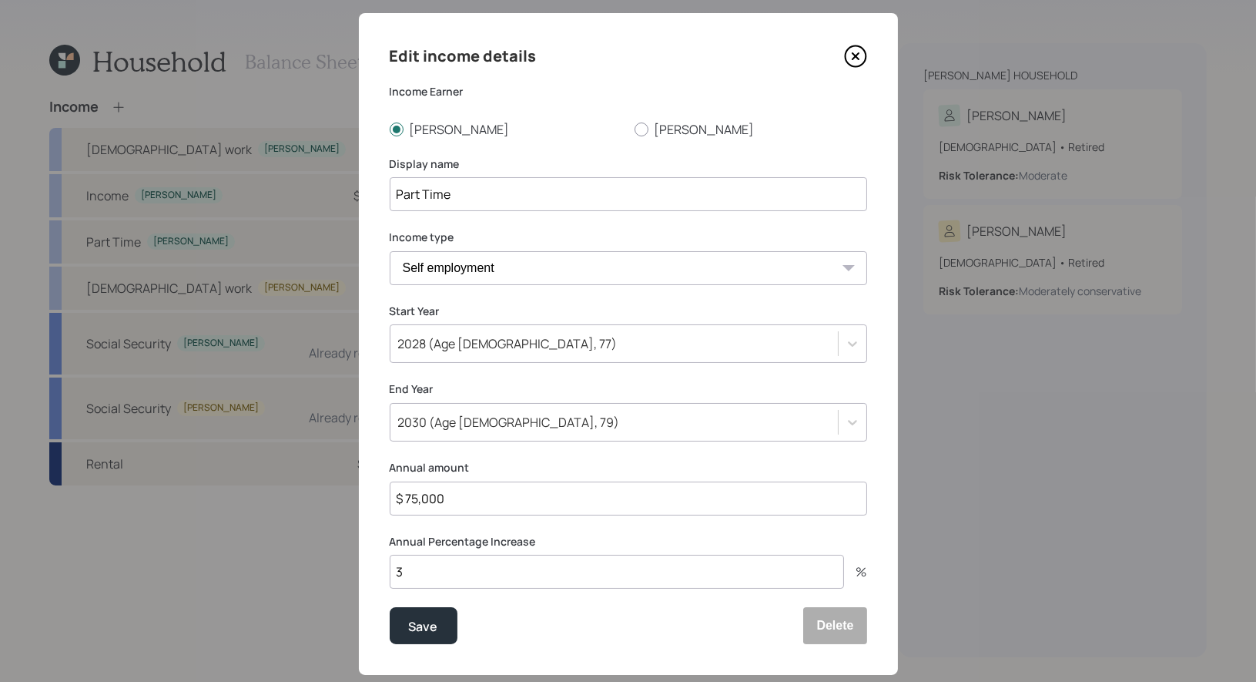
scroll to position [28, 0]
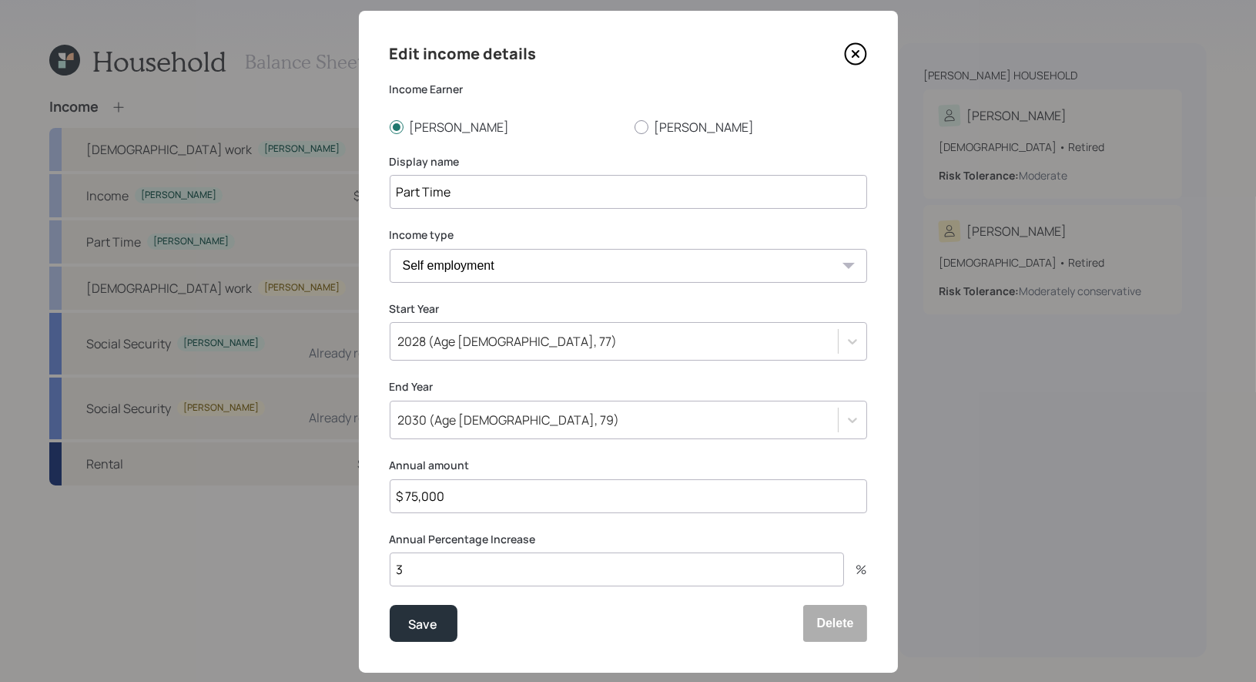
click at [857, 51] on icon at bounding box center [855, 54] width 6 height 6
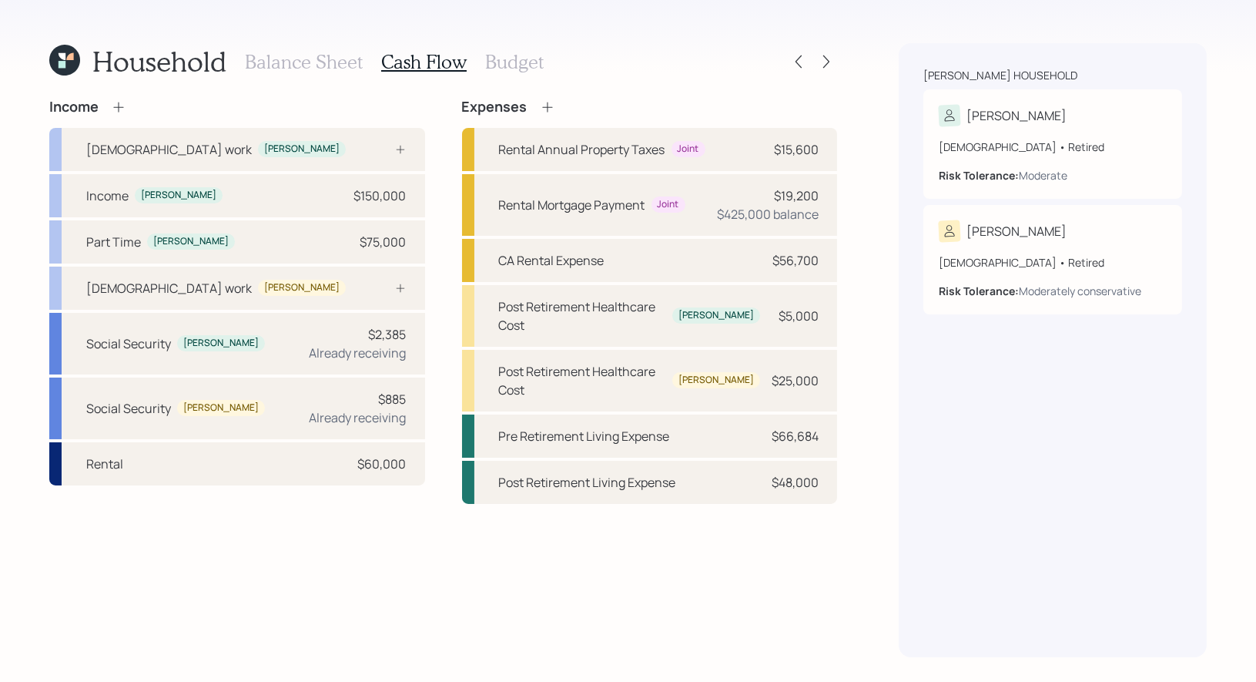
click at [500, 62] on h3 "Budget" at bounding box center [514, 62] width 59 height 22
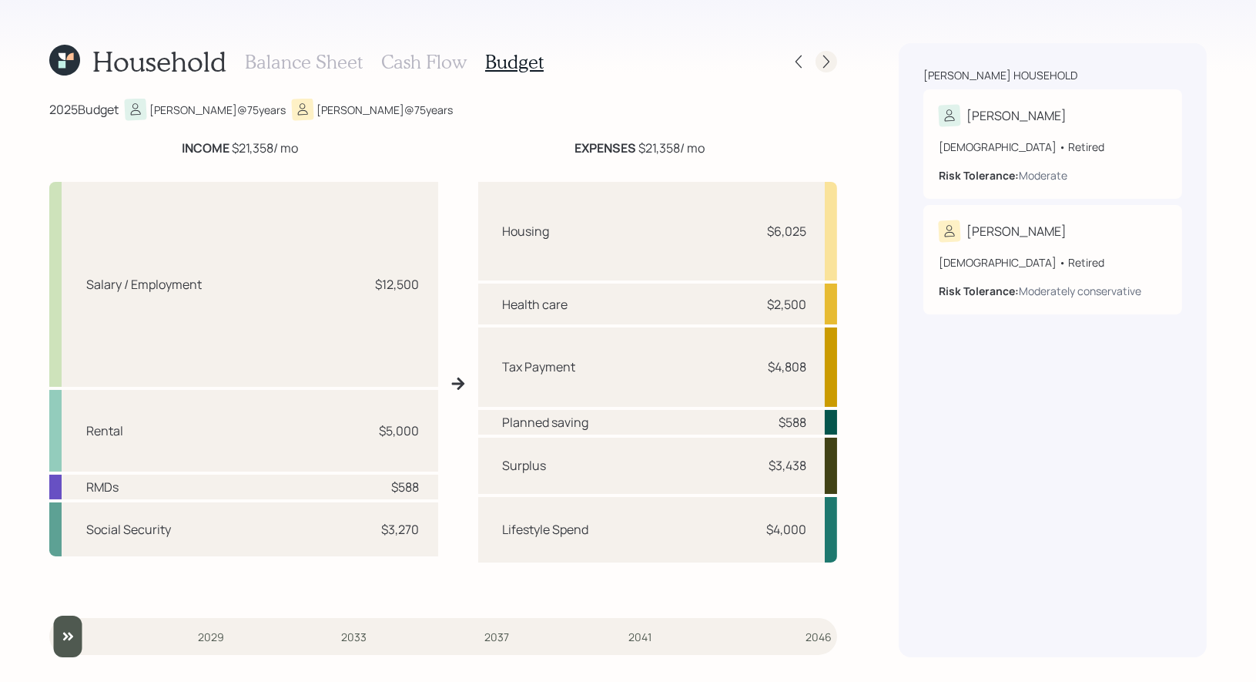
click at [830, 59] on icon at bounding box center [826, 61] width 15 height 15
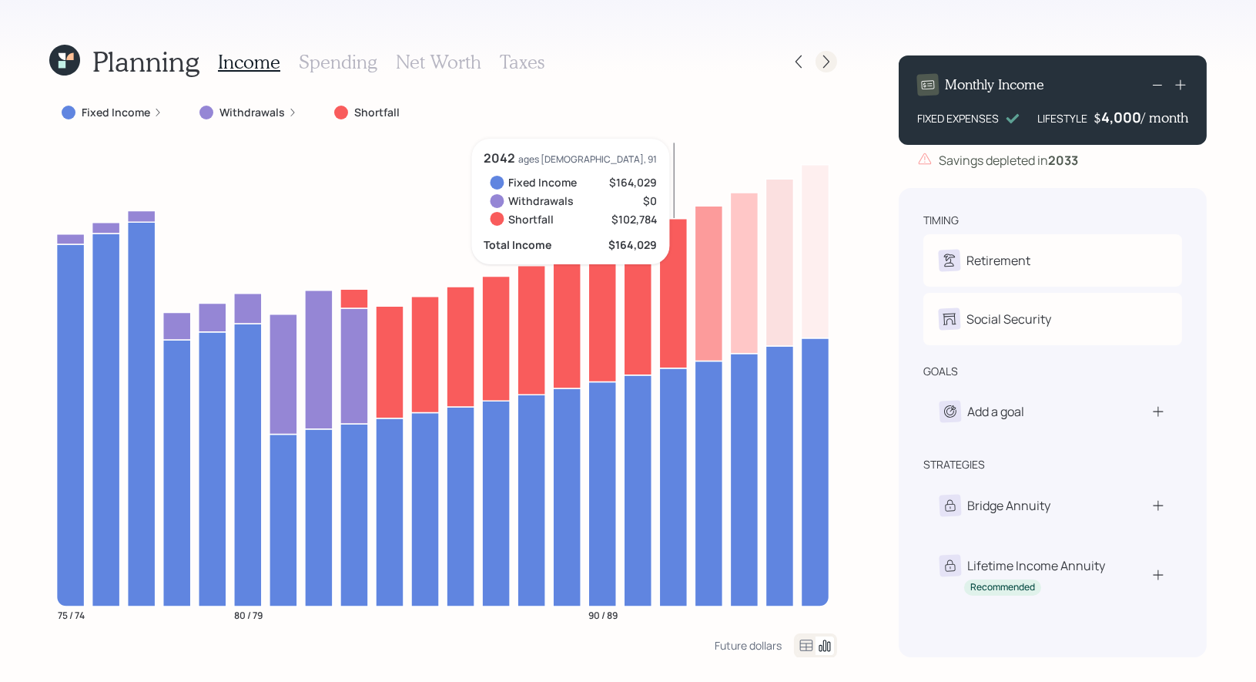
click at [825, 57] on icon at bounding box center [826, 61] width 6 height 13
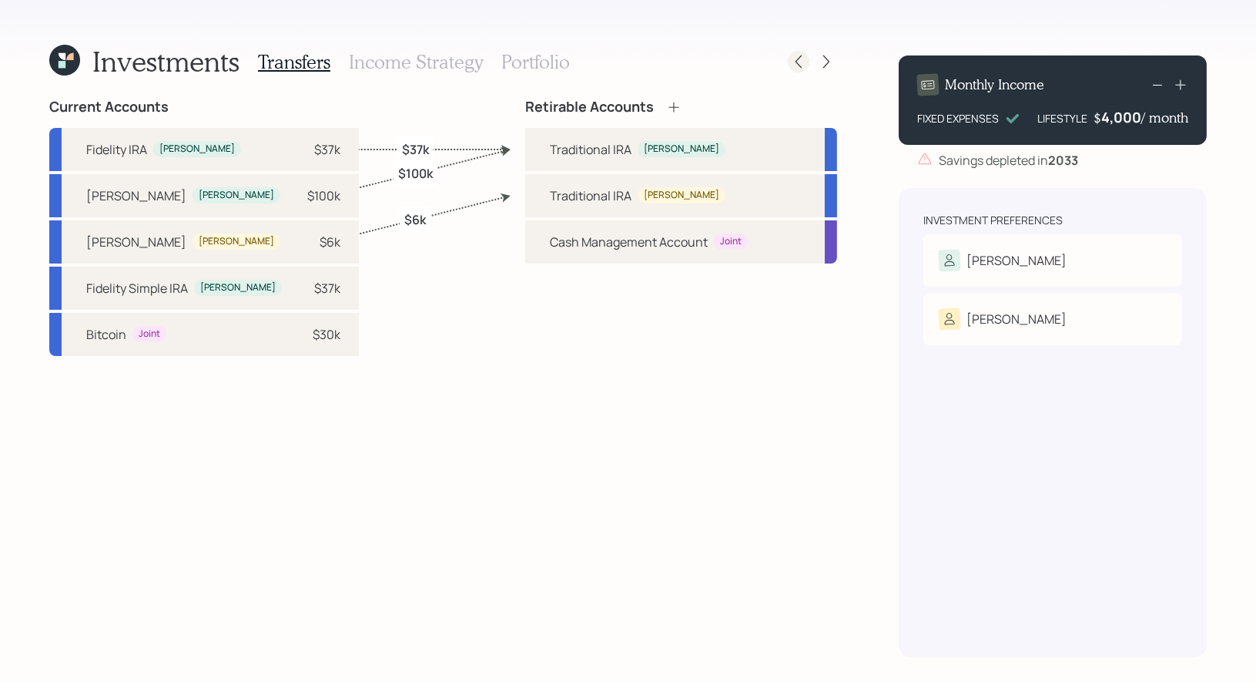
click at [803, 59] on icon at bounding box center [798, 61] width 15 height 15
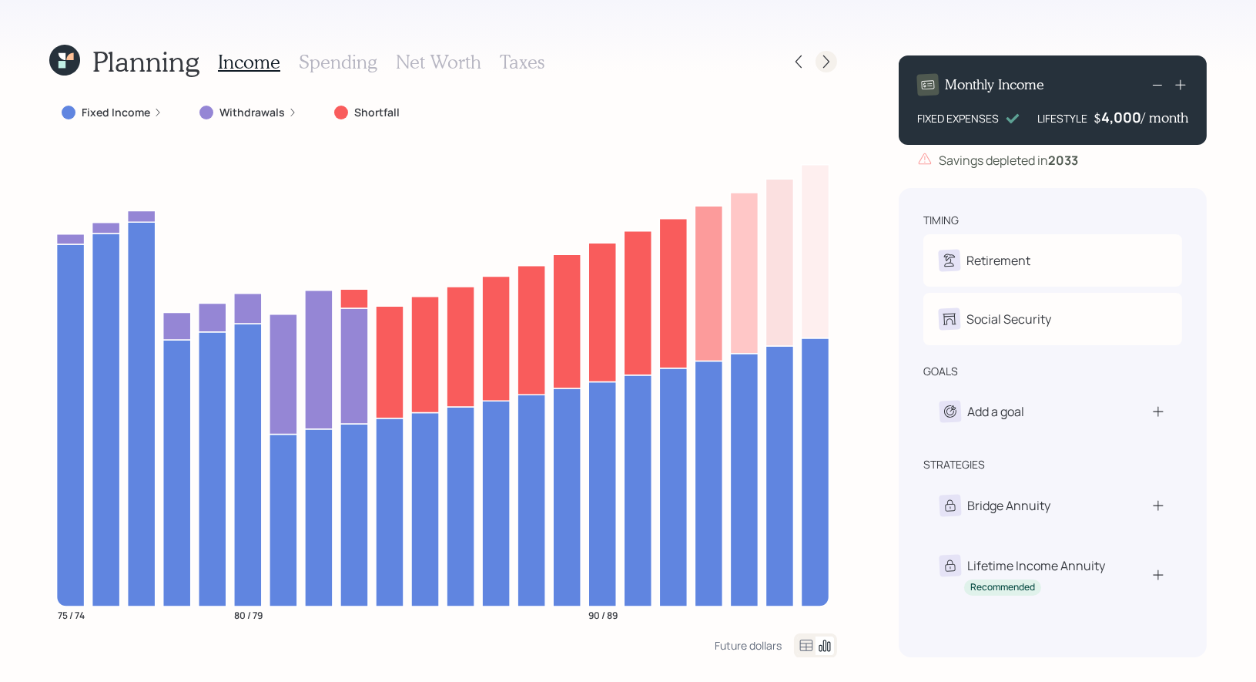
click at [831, 65] on icon at bounding box center [826, 61] width 15 height 15
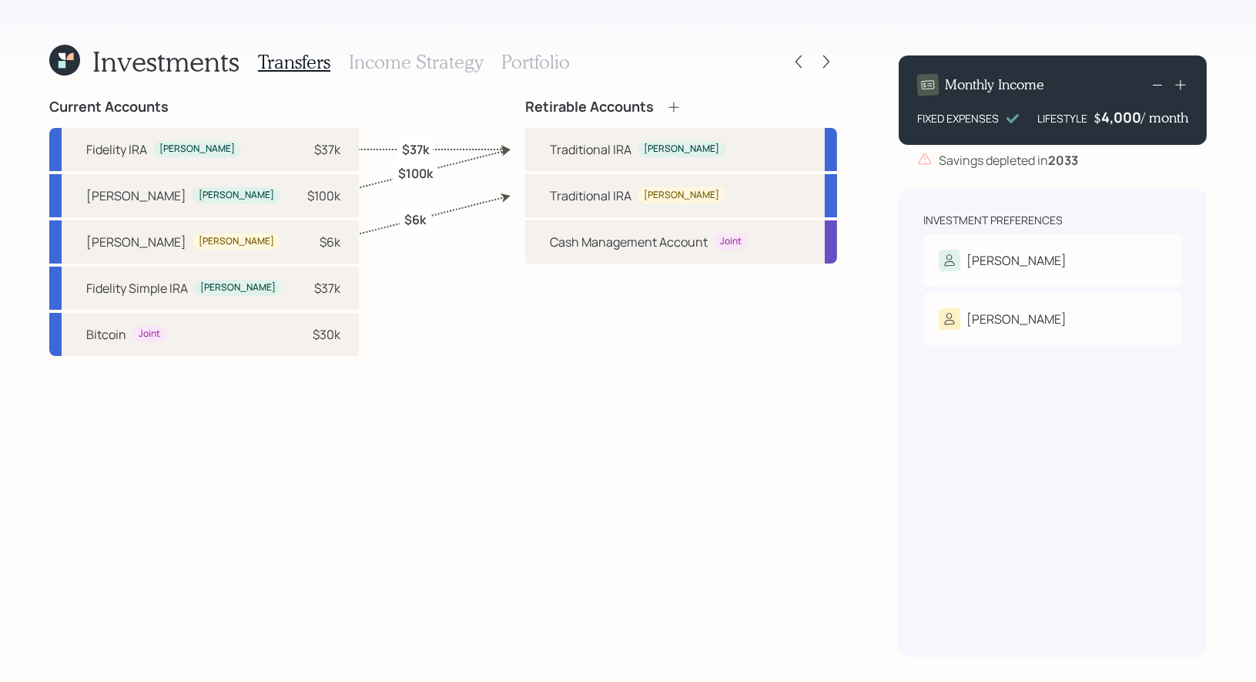
click at [831, 65] on icon at bounding box center [826, 61] width 15 height 15
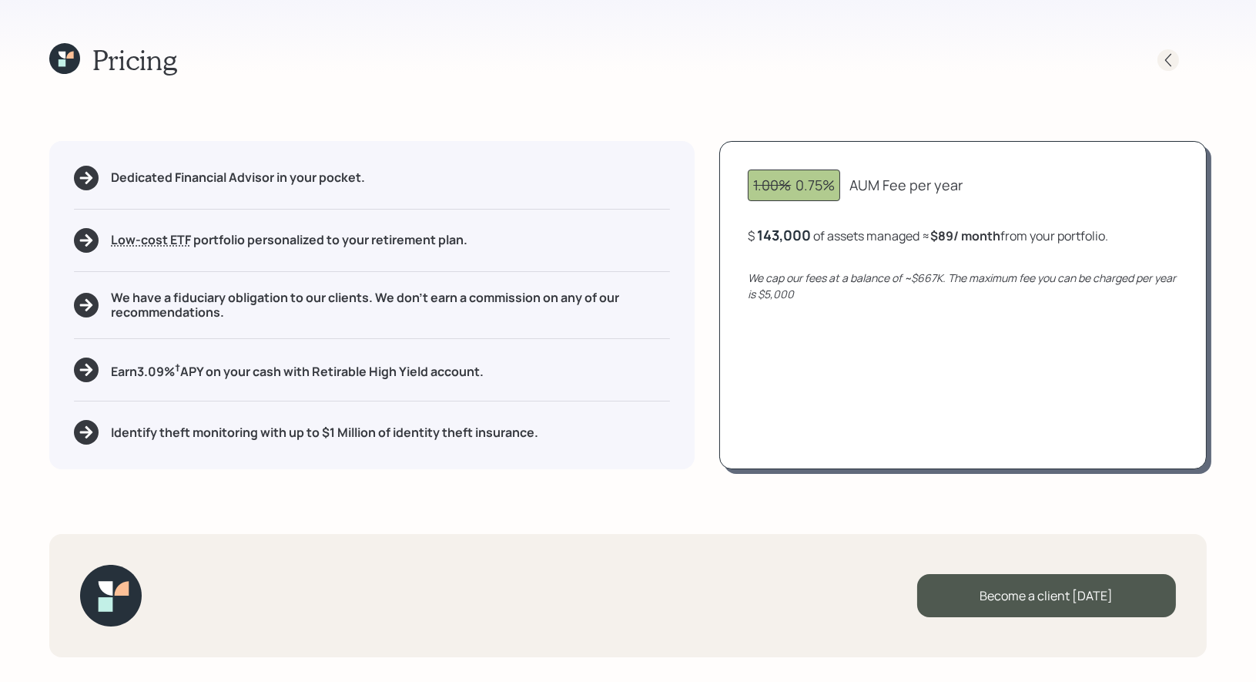
click at [1174, 62] on icon at bounding box center [1168, 59] width 15 height 15
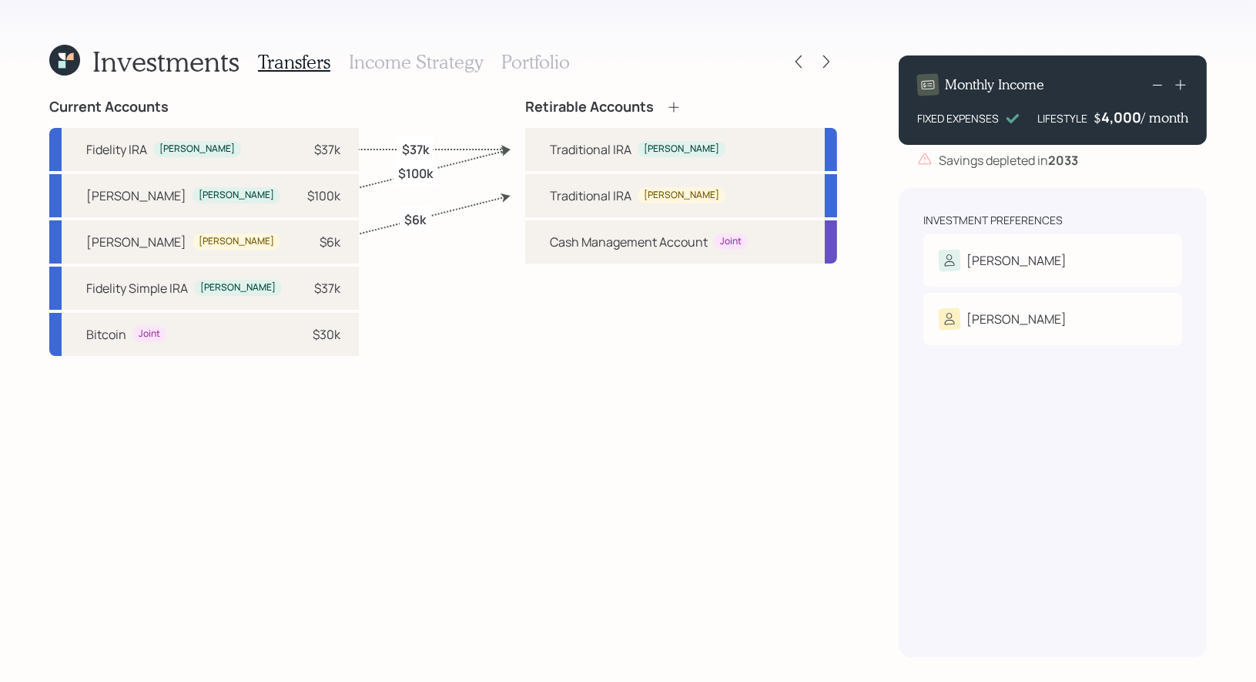
click at [441, 57] on h3 "Income Strategy" at bounding box center [416, 62] width 134 height 22
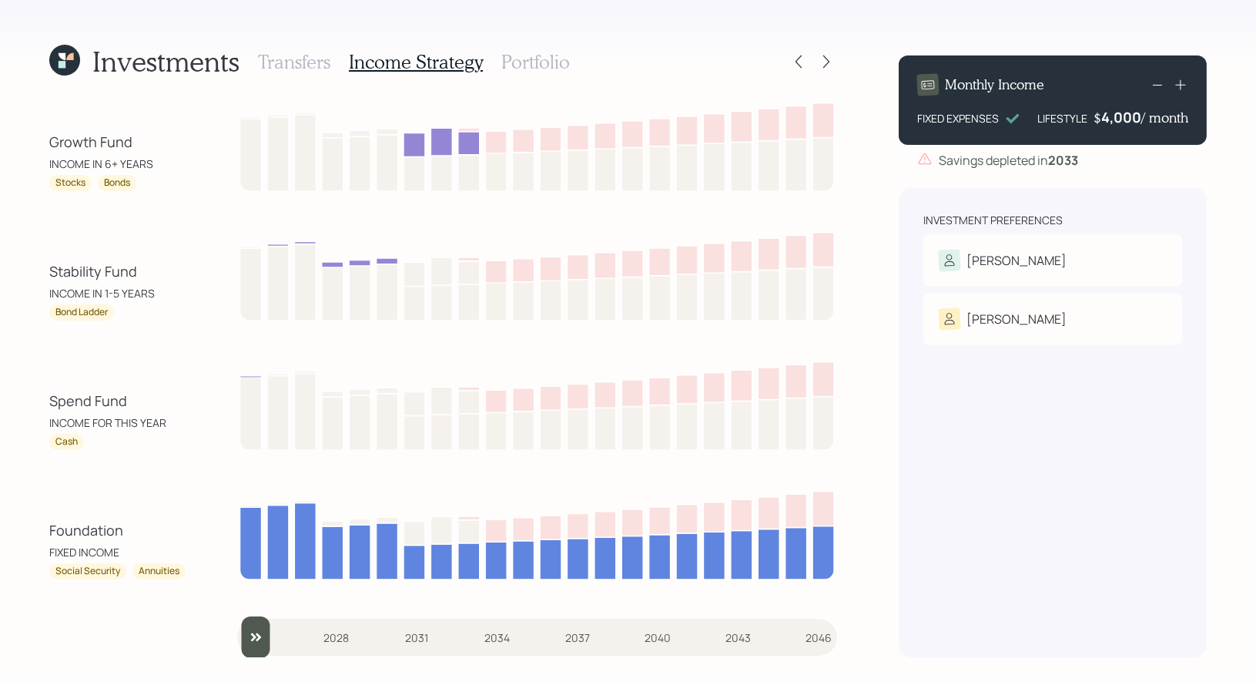
click at [525, 65] on h3 "Portfolio" at bounding box center [535, 62] width 69 height 22
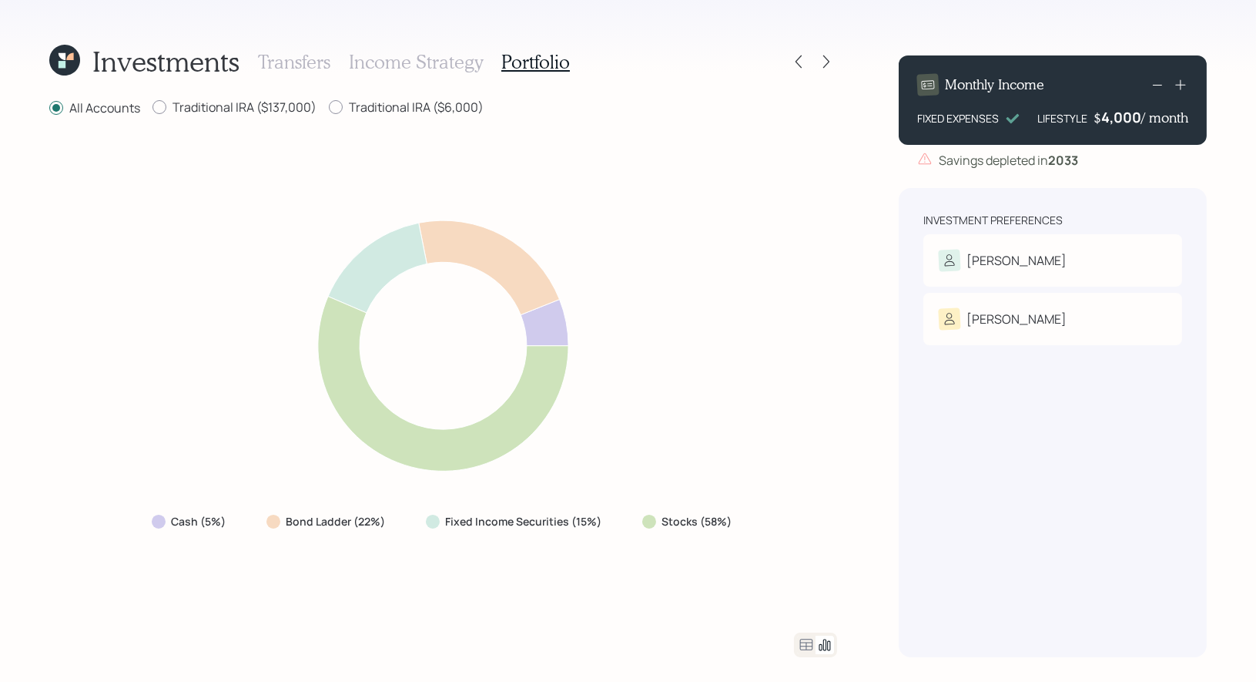
click at [299, 54] on h3 "Transfers" at bounding box center [294, 62] width 72 height 22
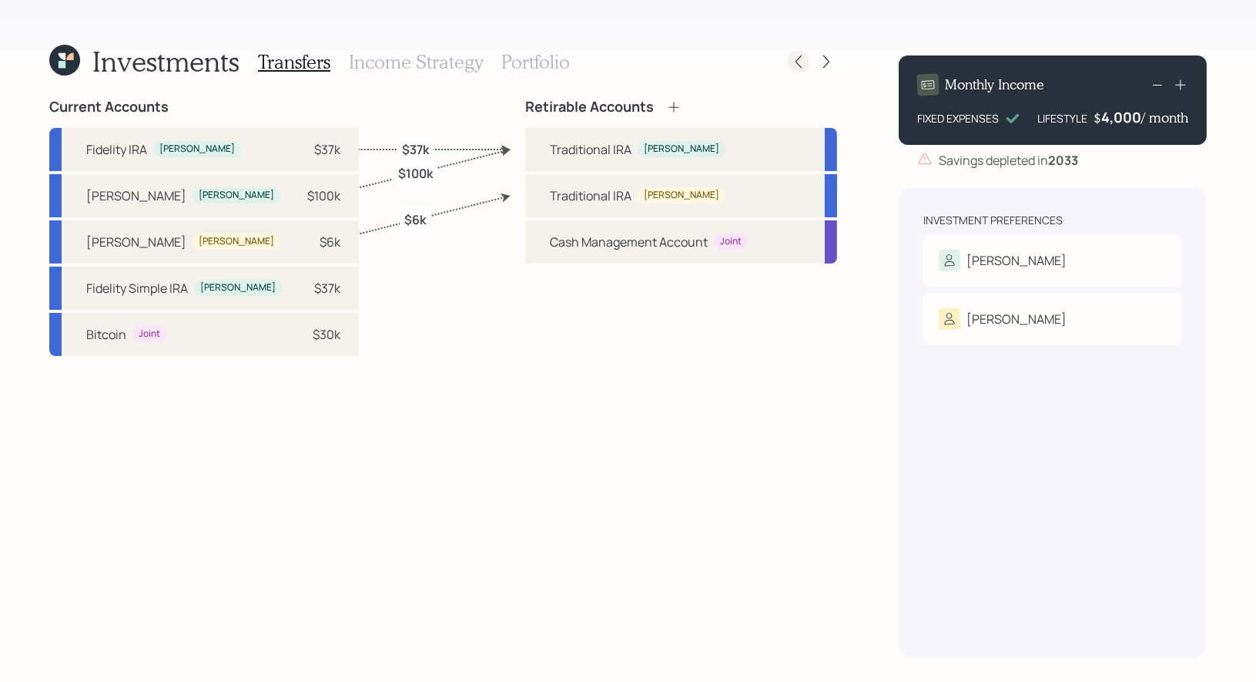
click at [796, 60] on icon at bounding box center [798, 61] width 15 height 15
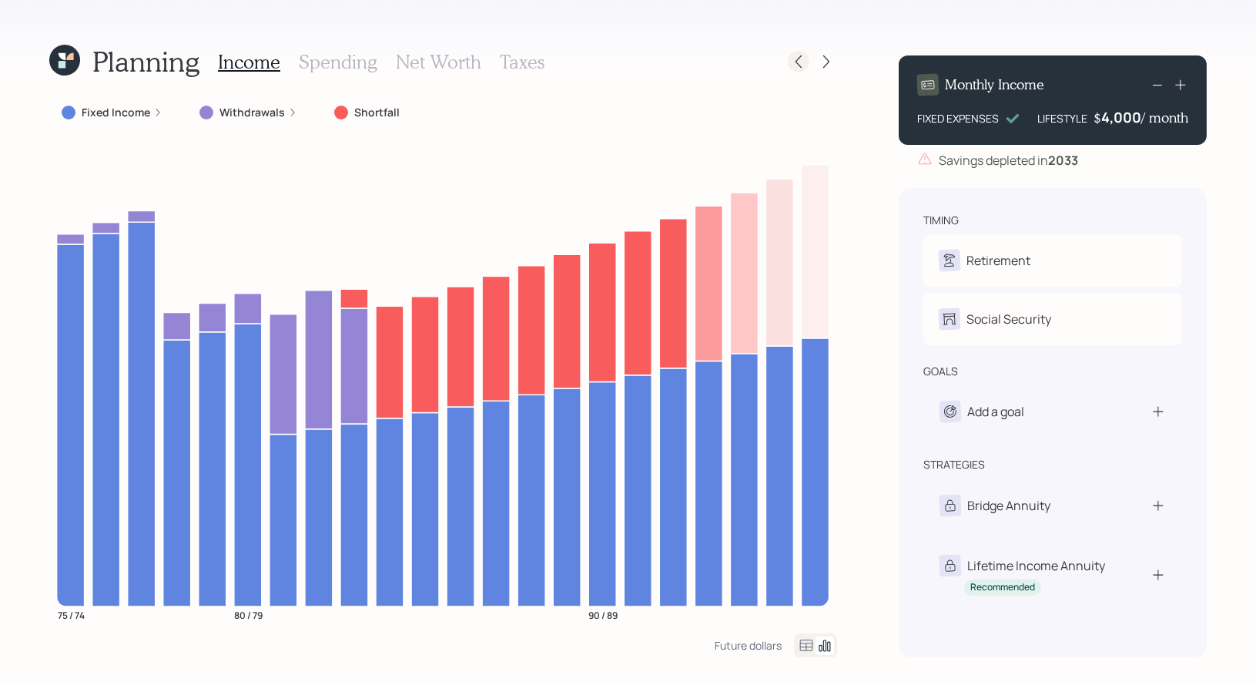
click at [800, 64] on icon at bounding box center [798, 61] width 15 height 15
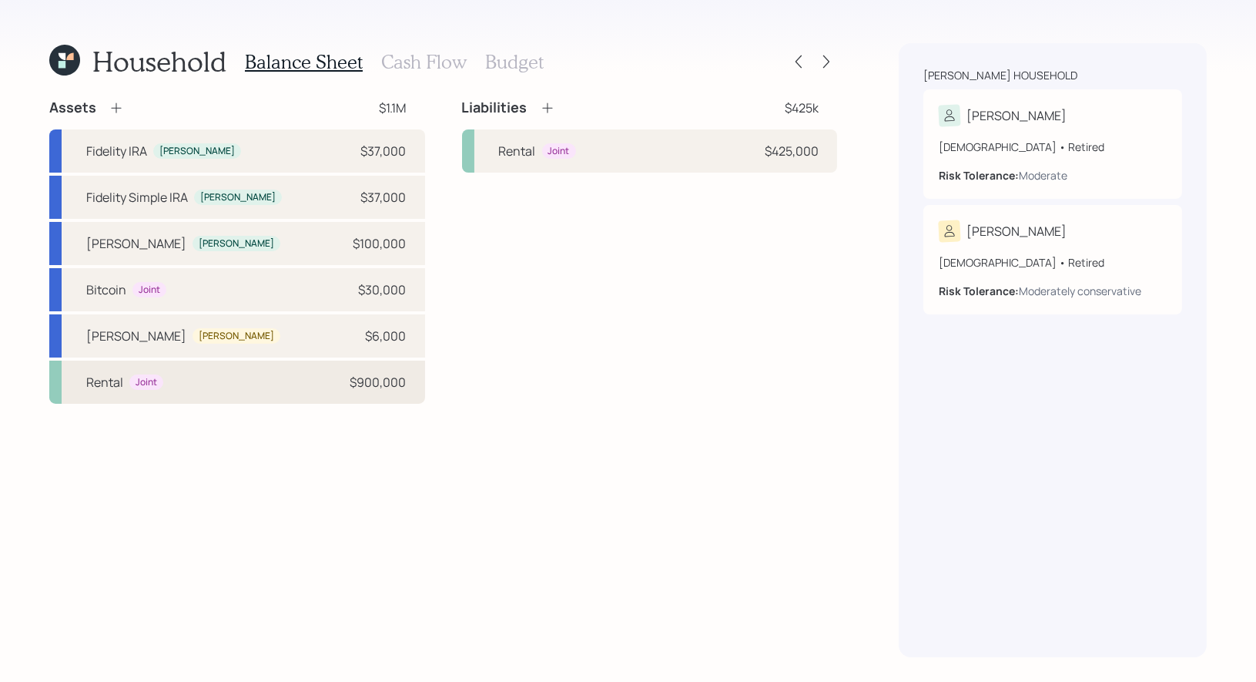
click at [316, 379] on div "Rental Joint $900,000" at bounding box center [237, 381] width 376 height 43
select select "rental_property"
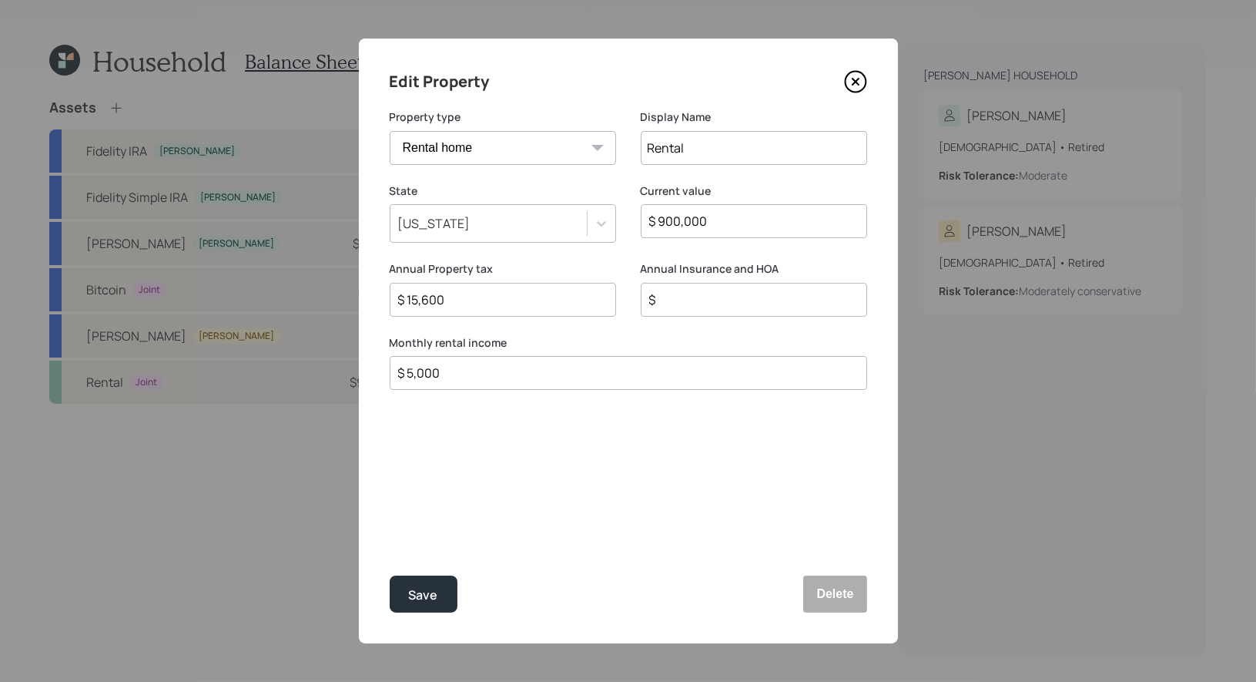
click at [729, 155] on input "Rental" at bounding box center [754, 148] width 226 height 34
type input "Big Bear Lake"
click at [425, 594] on div "Save" at bounding box center [423, 595] width 29 height 21
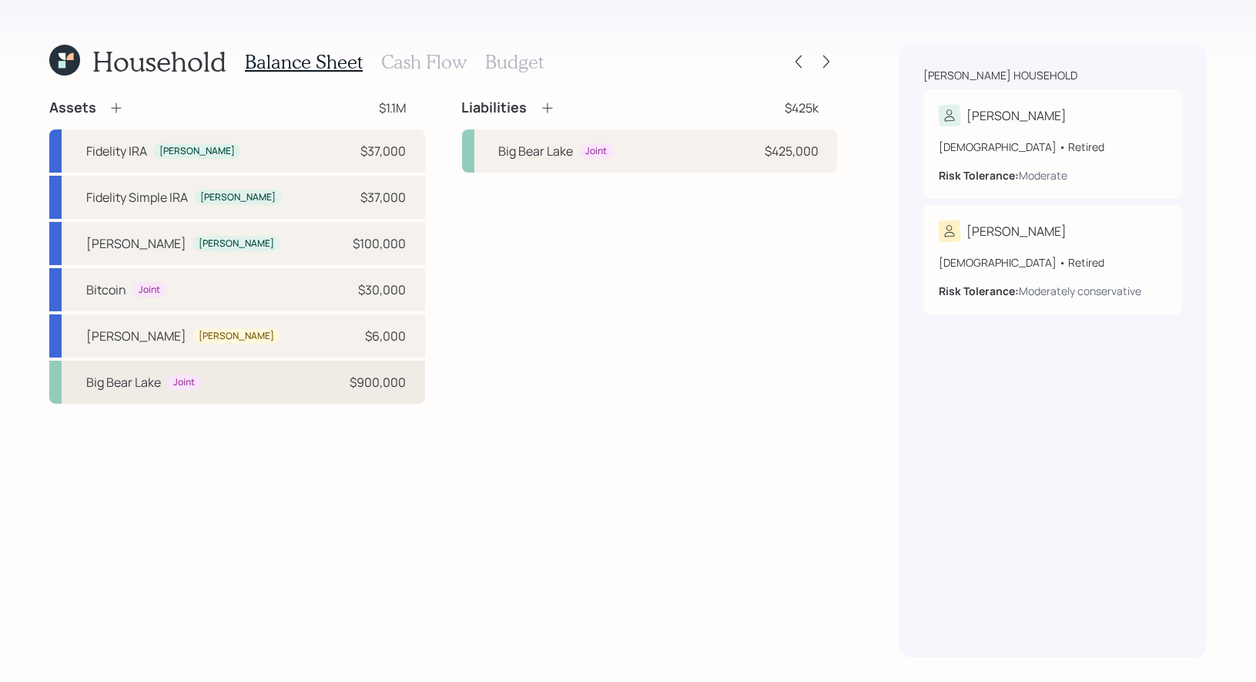
click at [259, 384] on div "Big Bear Lake Joint $900,000" at bounding box center [237, 381] width 376 height 43
select select "rental_property"
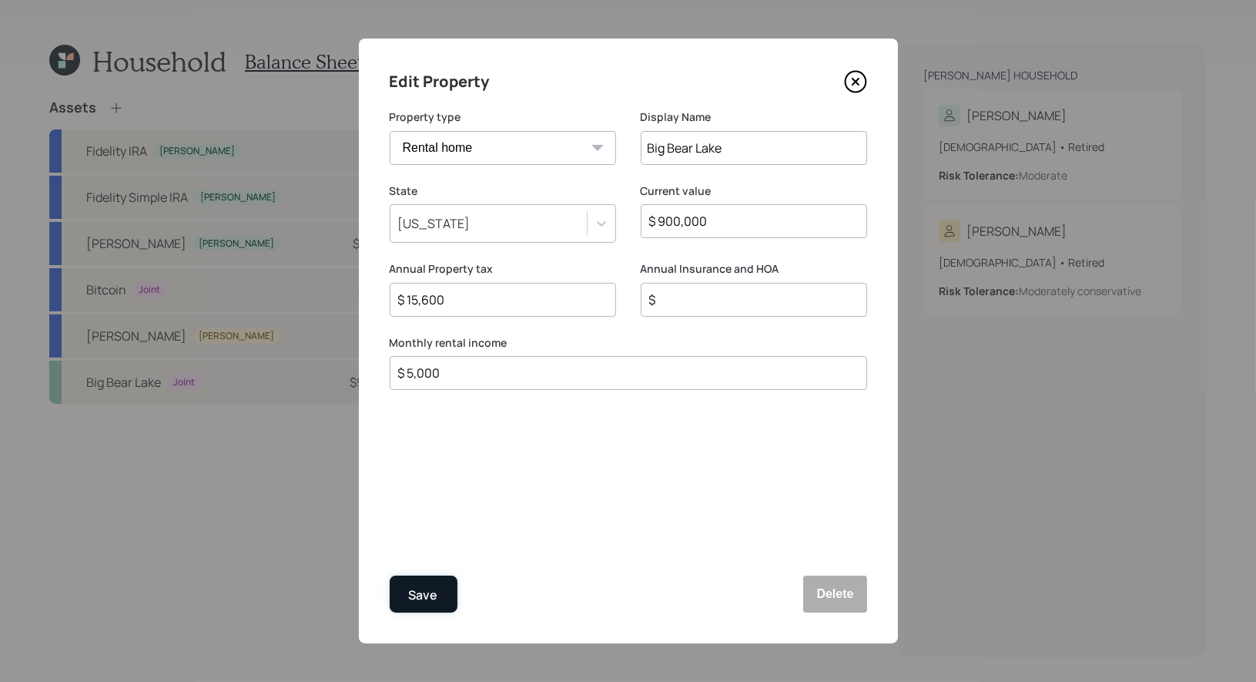
click at [427, 600] on div "Save" at bounding box center [423, 595] width 29 height 21
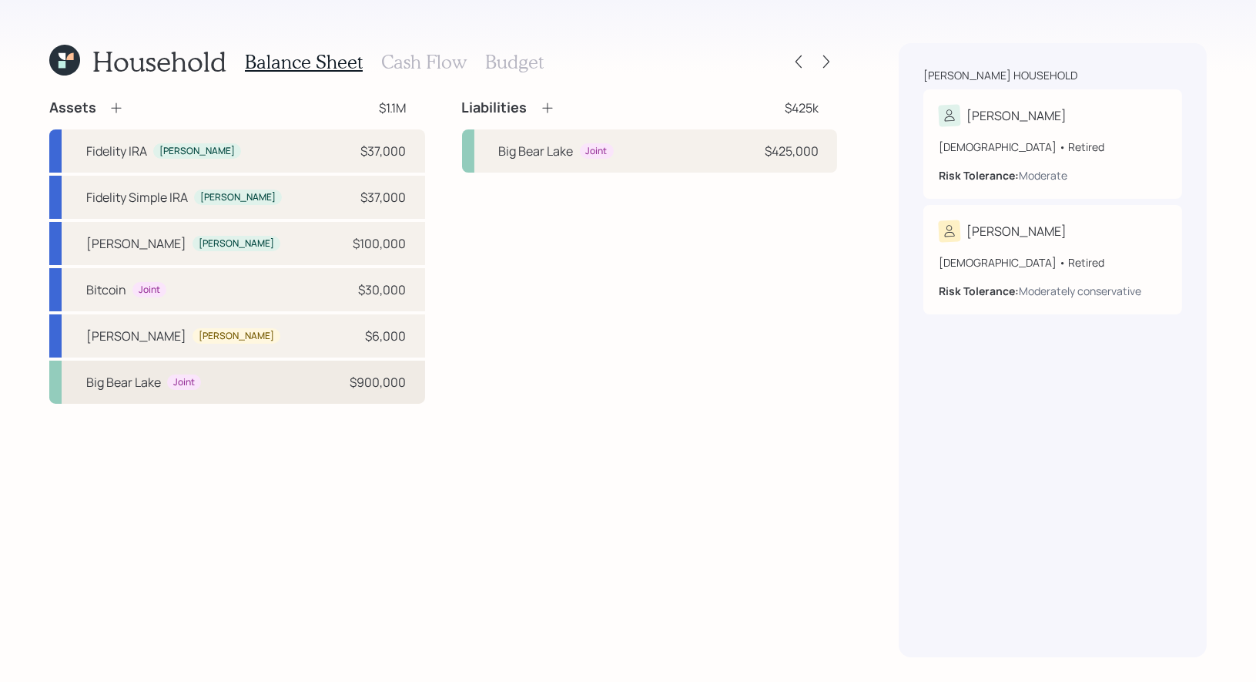
click at [259, 389] on div "Big Bear Lake Joint $900,000" at bounding box center [237, 381] width 376 height 43
select select "rental_property"
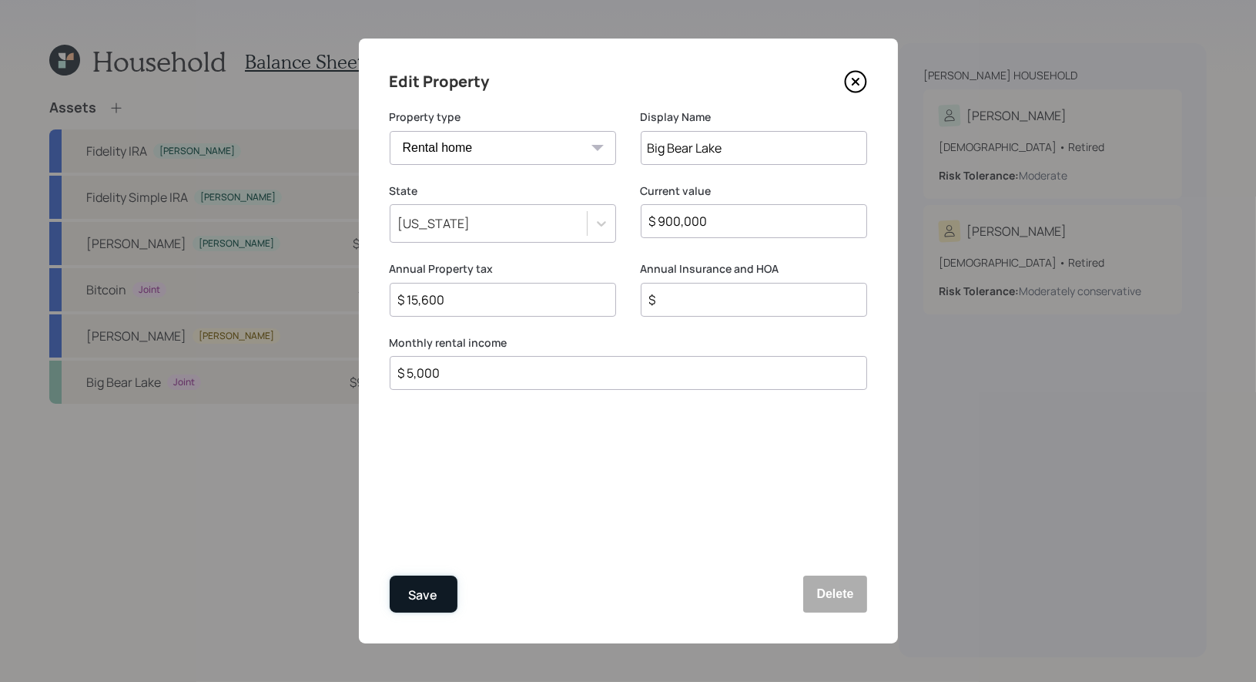
click at [430, 596] on div "Save" at bounding box center [423, 595] width 29 height 21
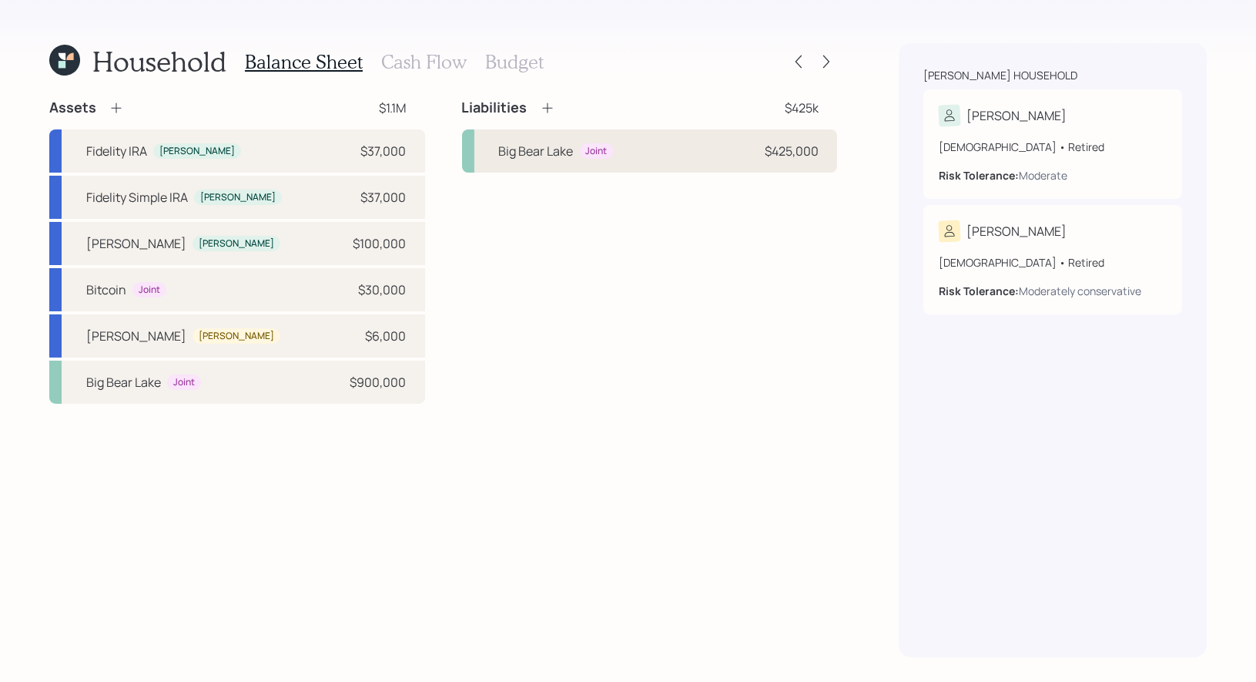
click at [541, 146] on div "Big Bear Lake" at bounding box center [536, 151] width 75 height 18
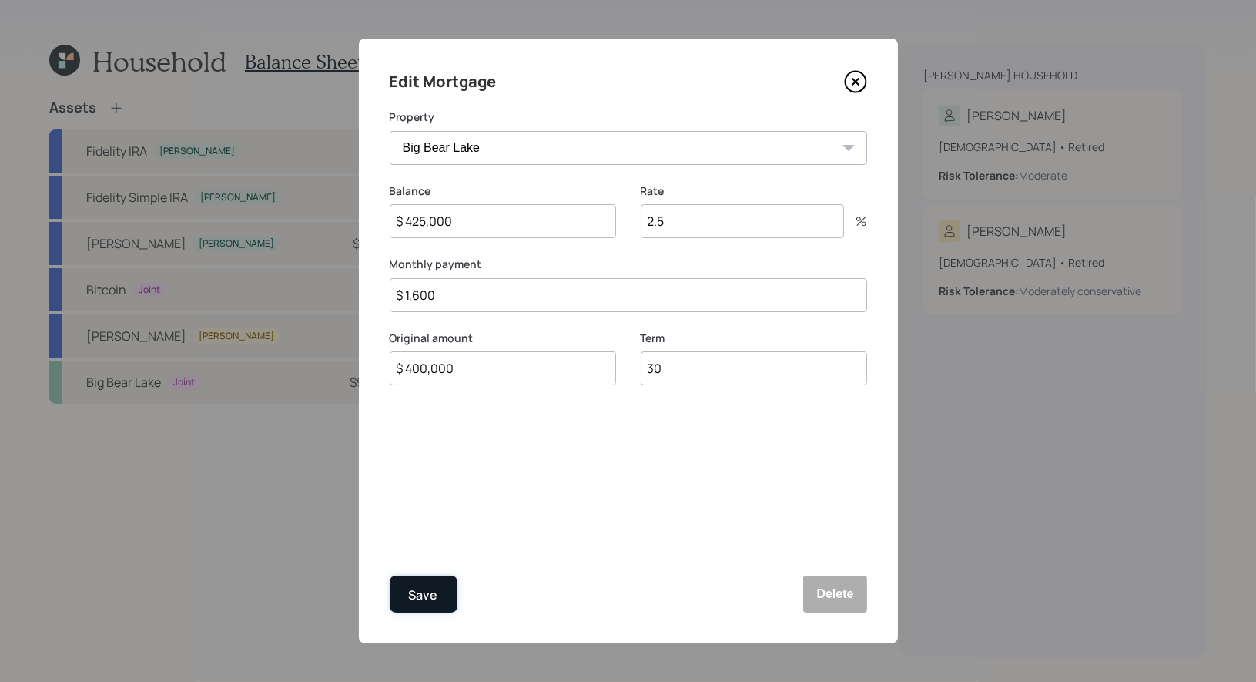
click at [428, 591] on div "Save" at bounding box center [423, 595] width 29 height 21
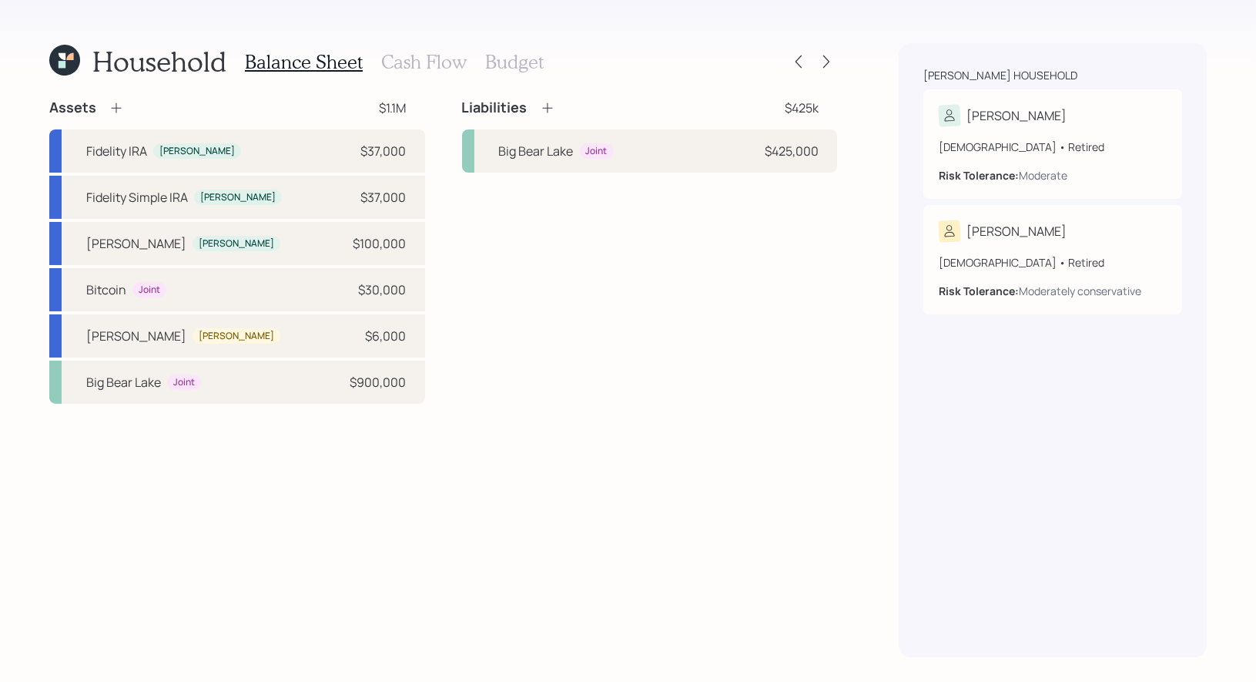
click at [434, 63] on h3 "Cash Flow" at bounding box center [423, 62] width 85 height 22
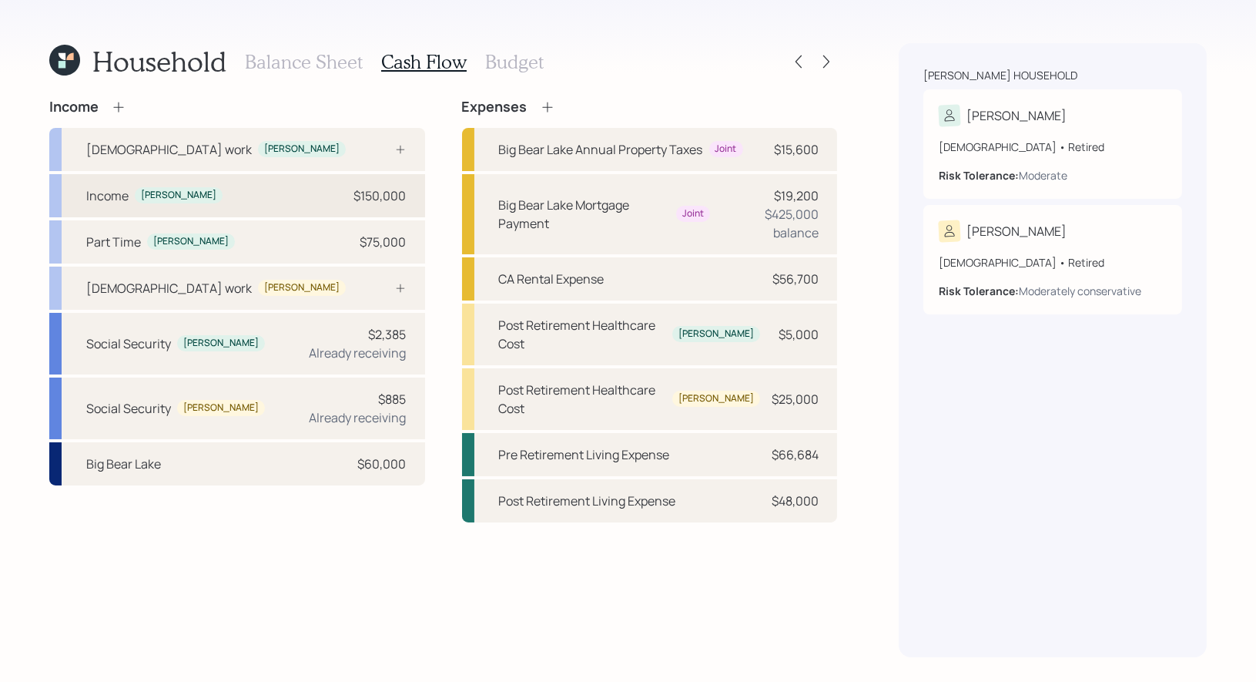
click at [276, 201] on div "Income Sverre $150,000" at bounding box center [237, 195] width 376 height 43
select select "self_employment"
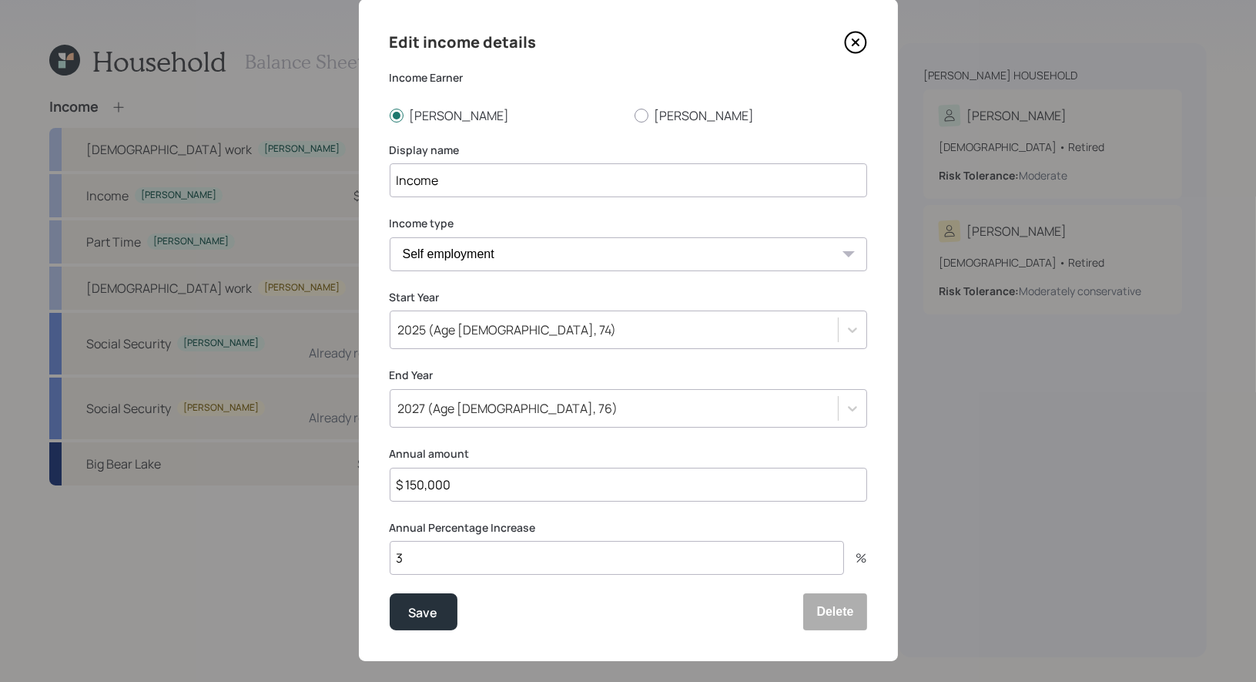
scroll to position [56, 0]
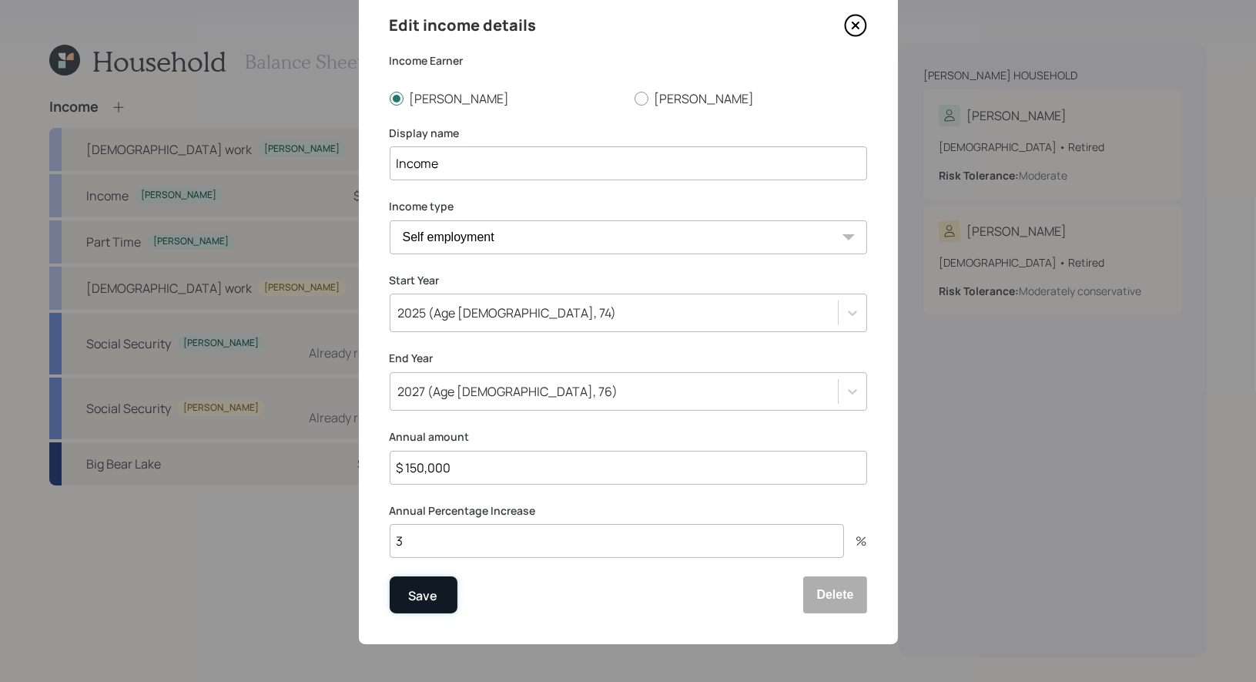
click at [421, 596] on div "Save" at bounding box center [423, 595] width 29 height 21
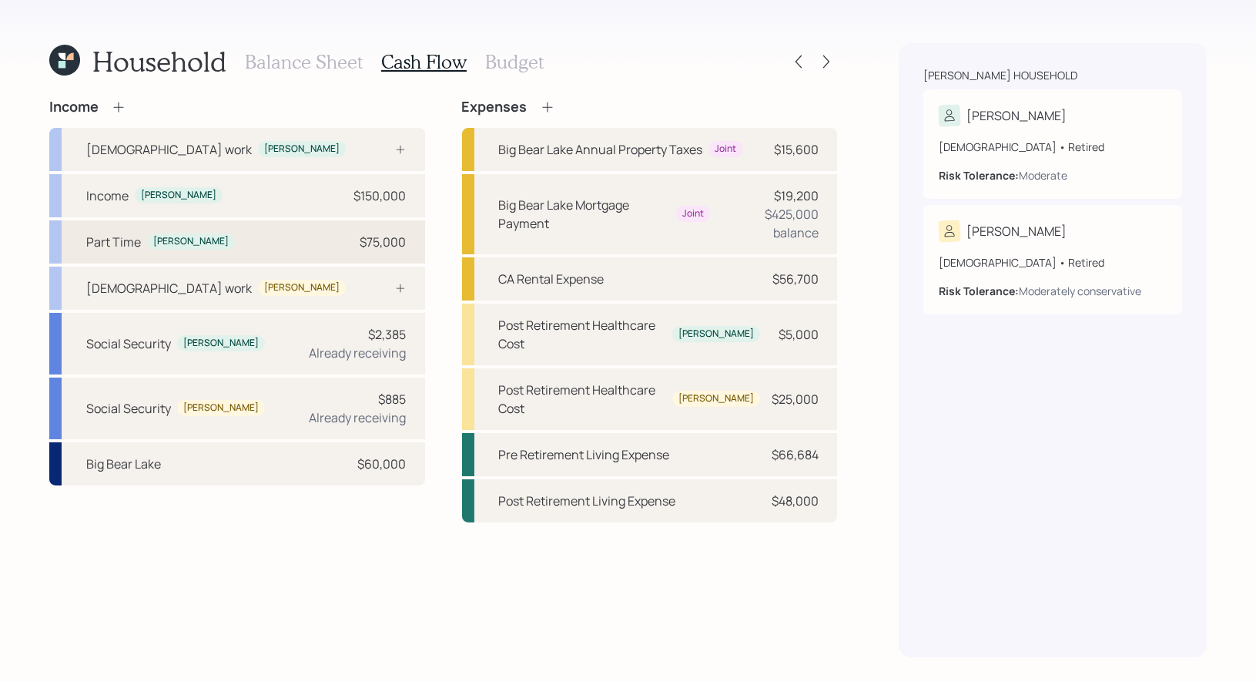
click at [281, 246] on div "Part Time Sverre $75,000" at bounding box center [237, 241] width 376 height 43
select select "self_employment"
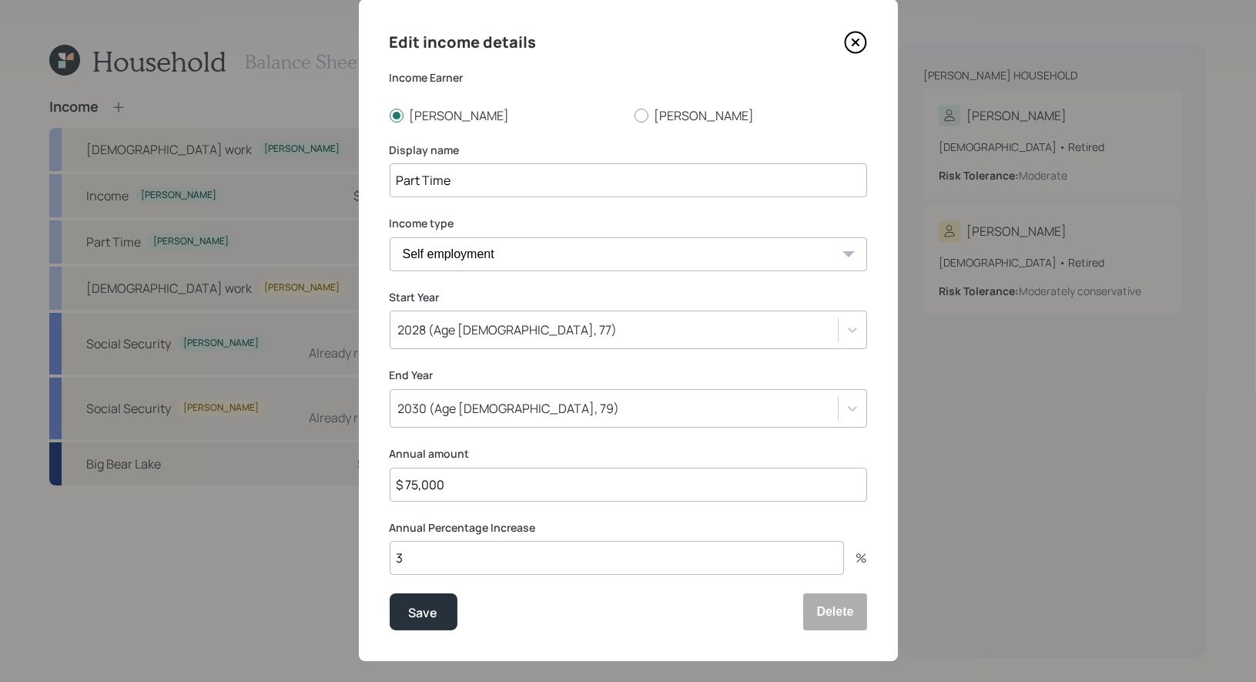
scroll to position [43, 0]
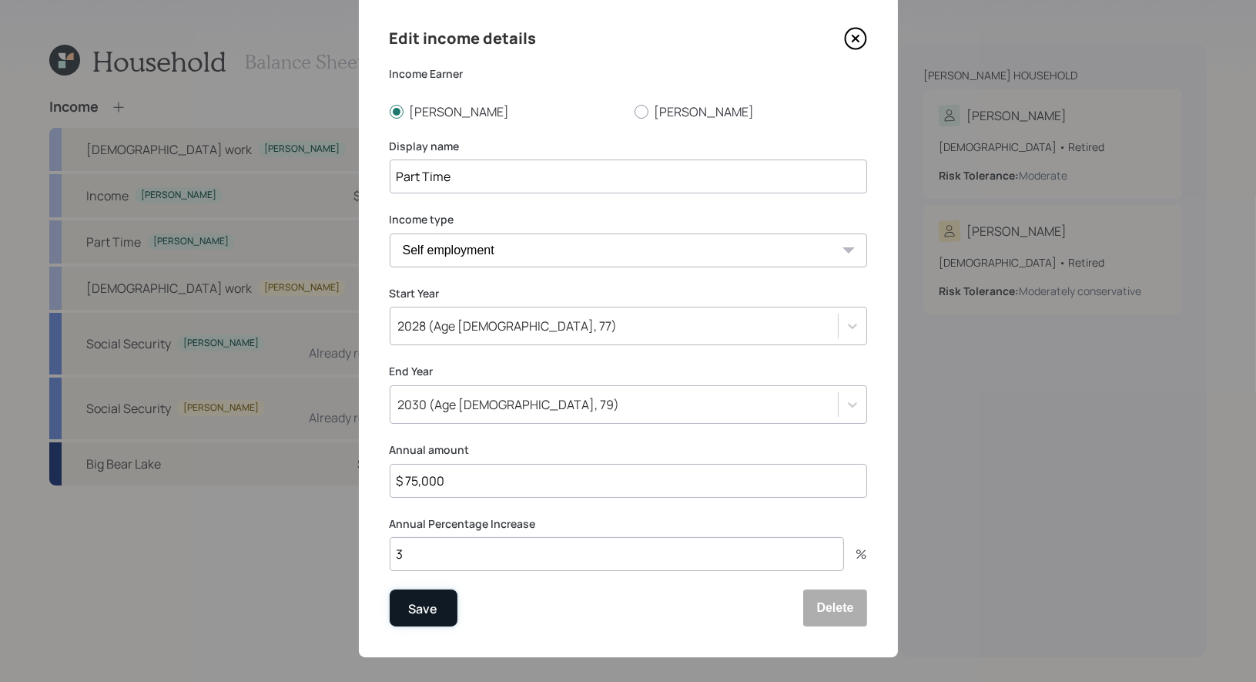
click at [433, 613] on div "Save" at bounding box center [423, 608] width 29 height 21
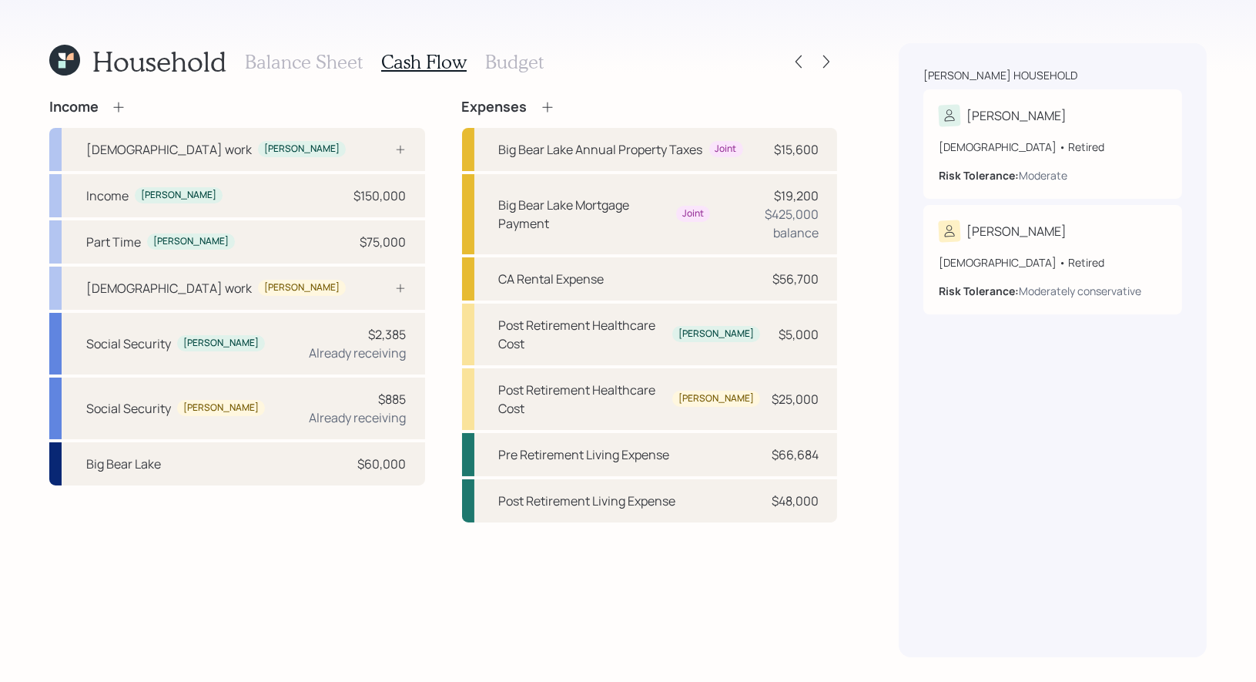
click at [499, 62] on h3 "Budget" at bounding box center [514, 62] width 59 height 22
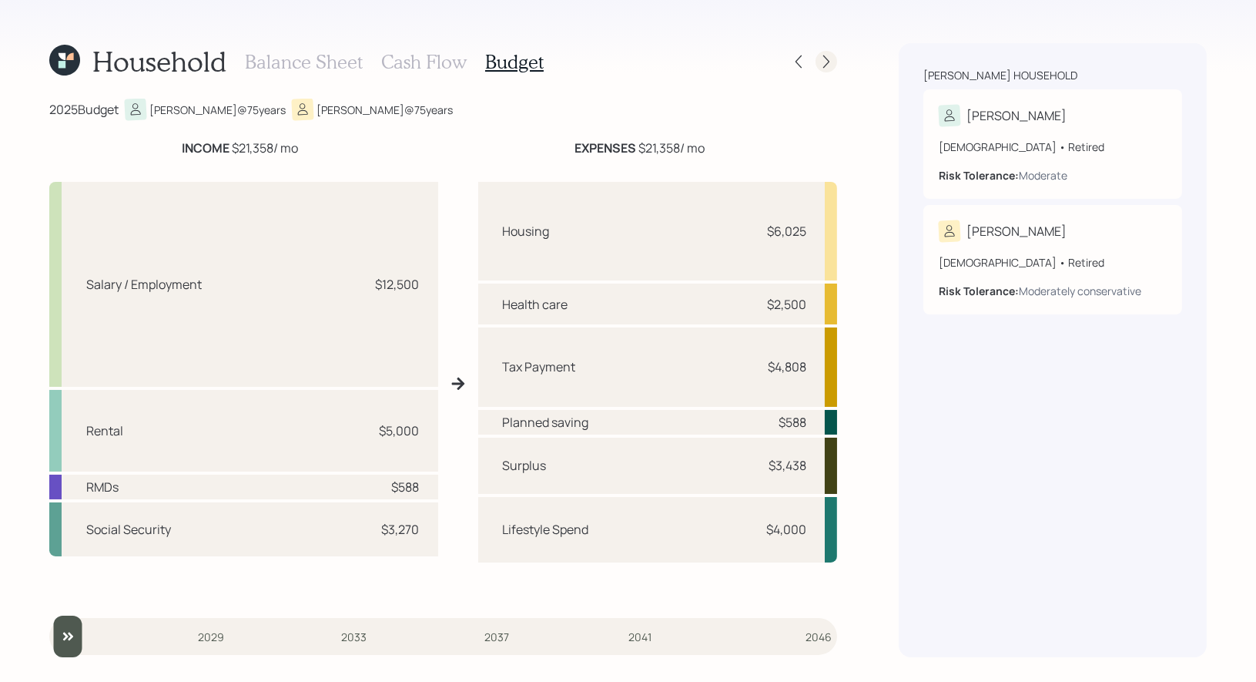
click at [824, 68] on icon at bounding box center [826, 61] width 15 height 15
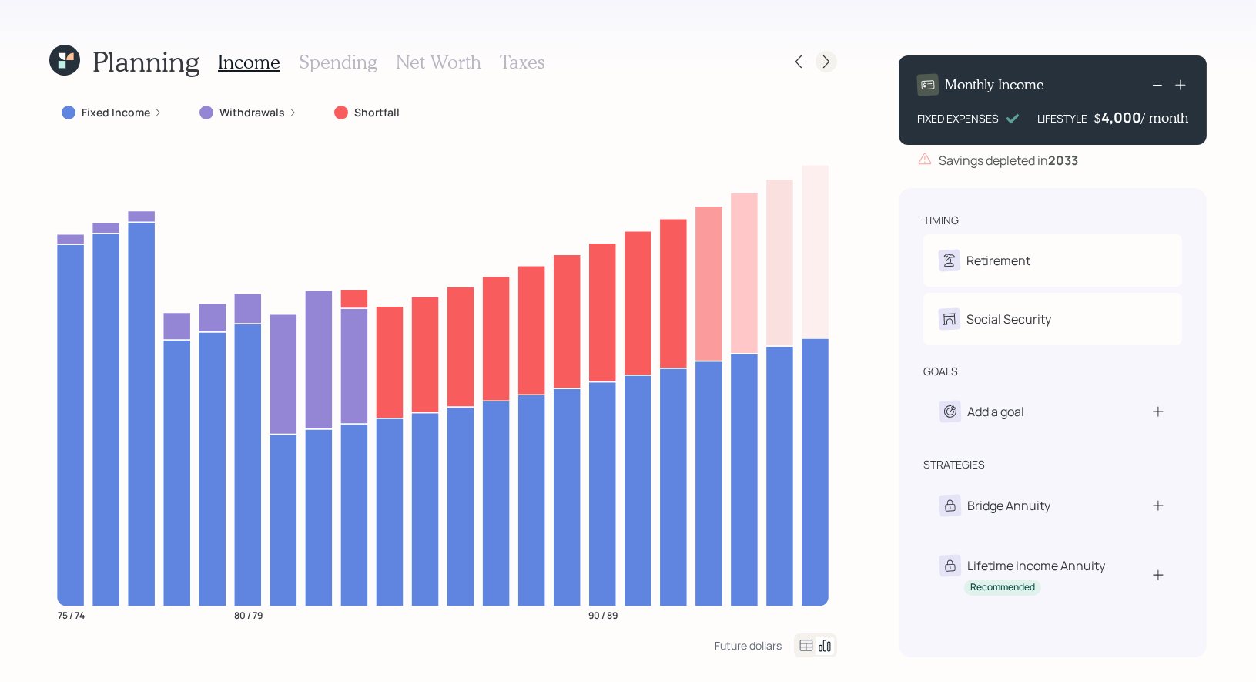
click at [828, 67] on icon at bounding box center [826, 61] width 15 height 15
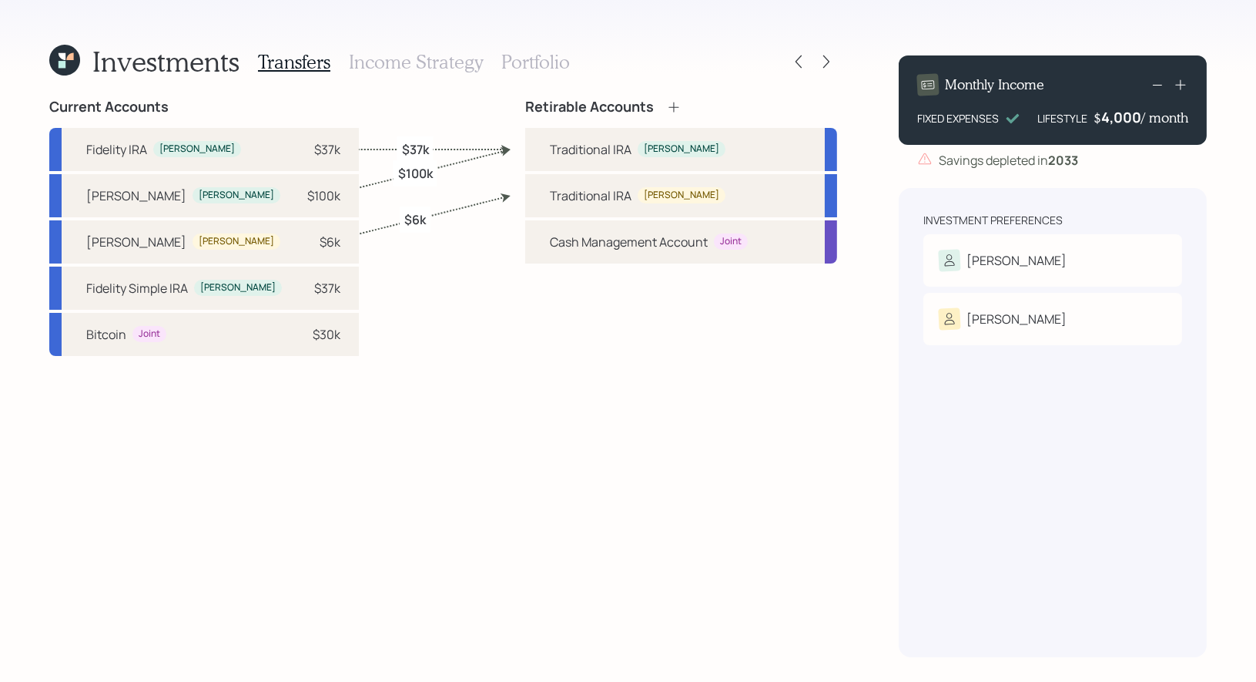
click at [807, 72] on div at bounding box center [812, 62] width 49 height 22
click at [796, 63] on icon at bounding box center [798, 61] width 15 height 15
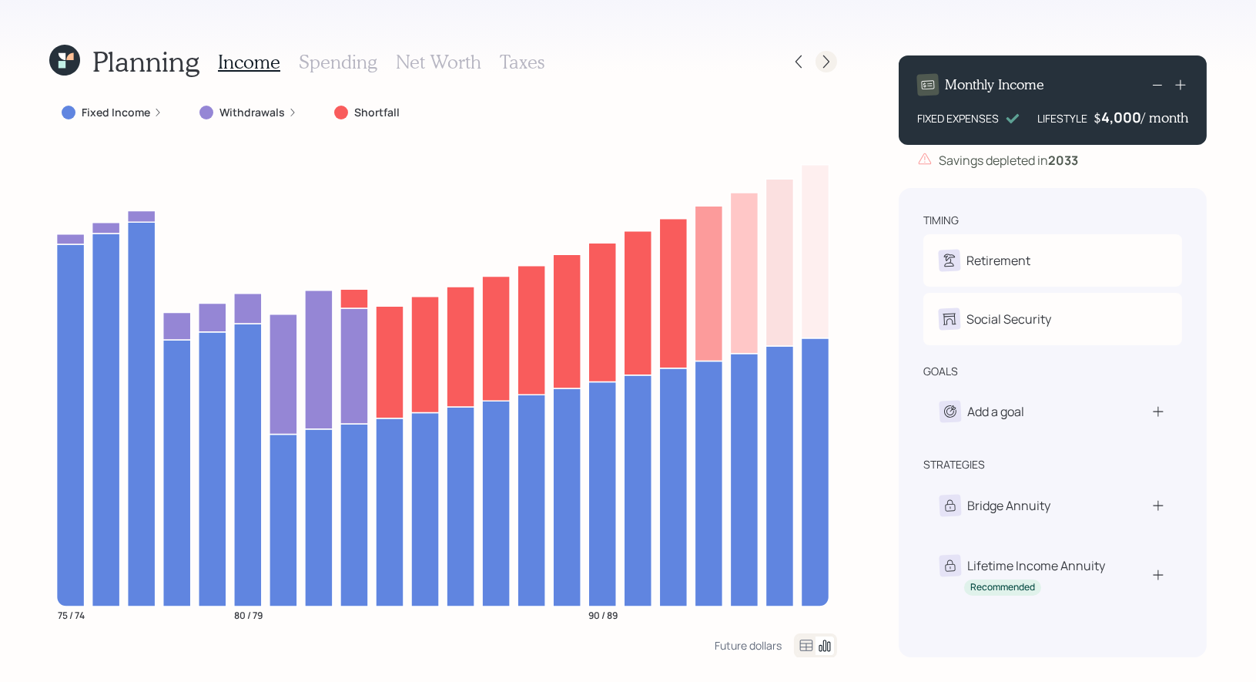
click at [826, 67] on icon at bounding box center [826, 61] width 15 height 15
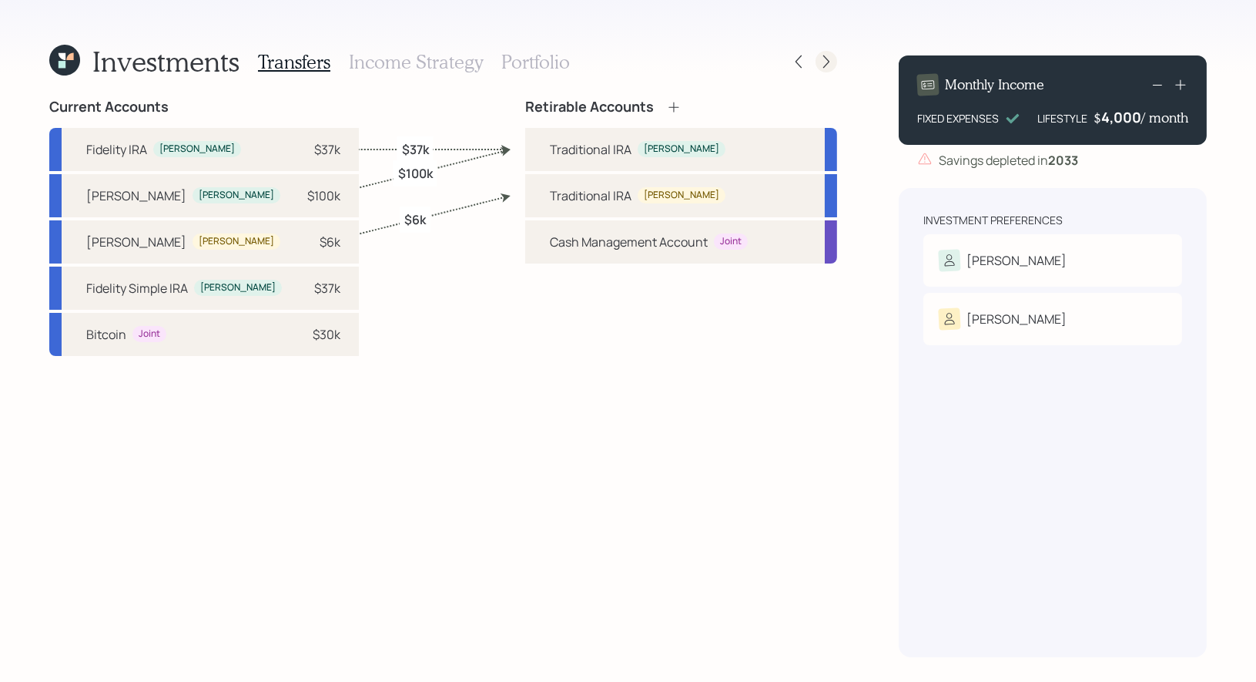
click at [825, 60] on icon at bounding box center [826, 61] width 15 height 15
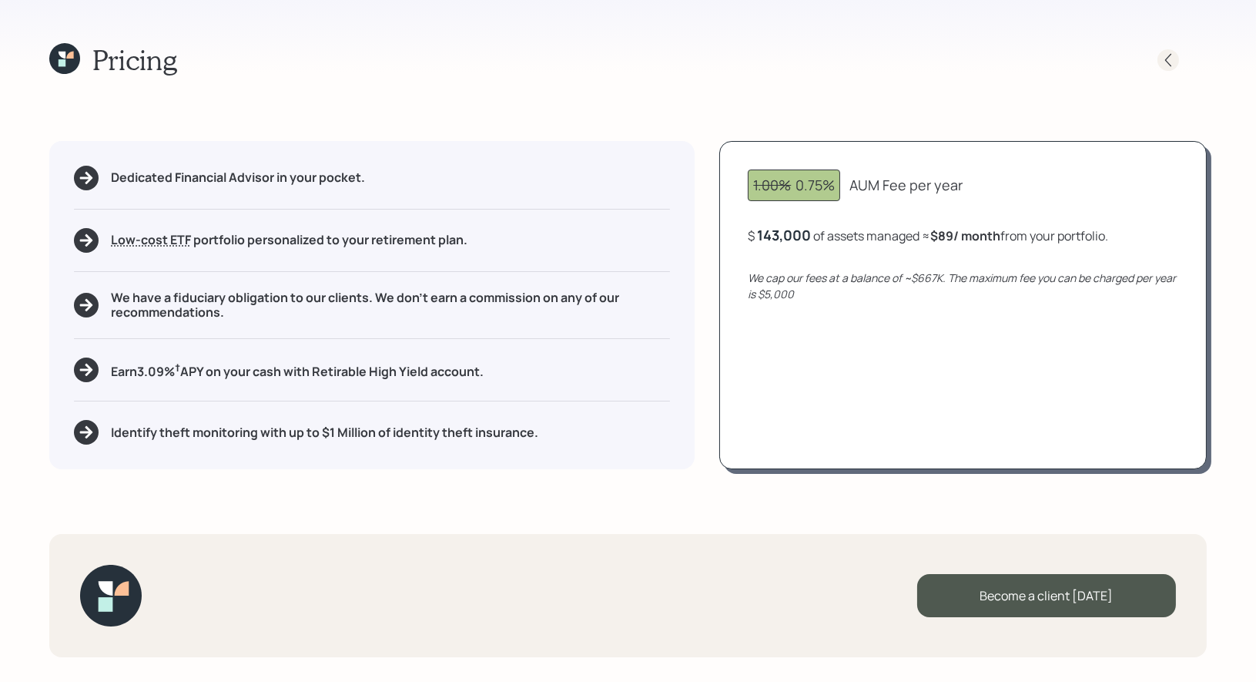
click at [1168, 59] on icon at bounding box center [1168, 59] width 15 height 15
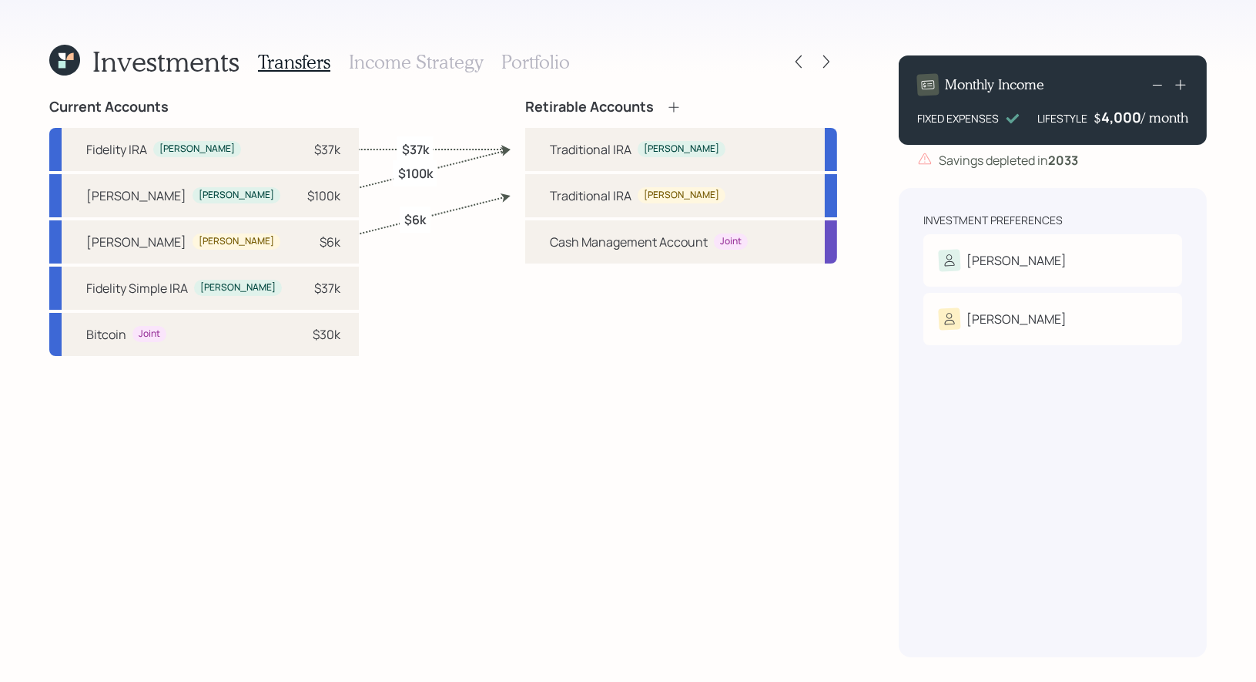
click at [531, 67] on h3 "Portfolio" at bounding box center [535, 62] width 69 height 22
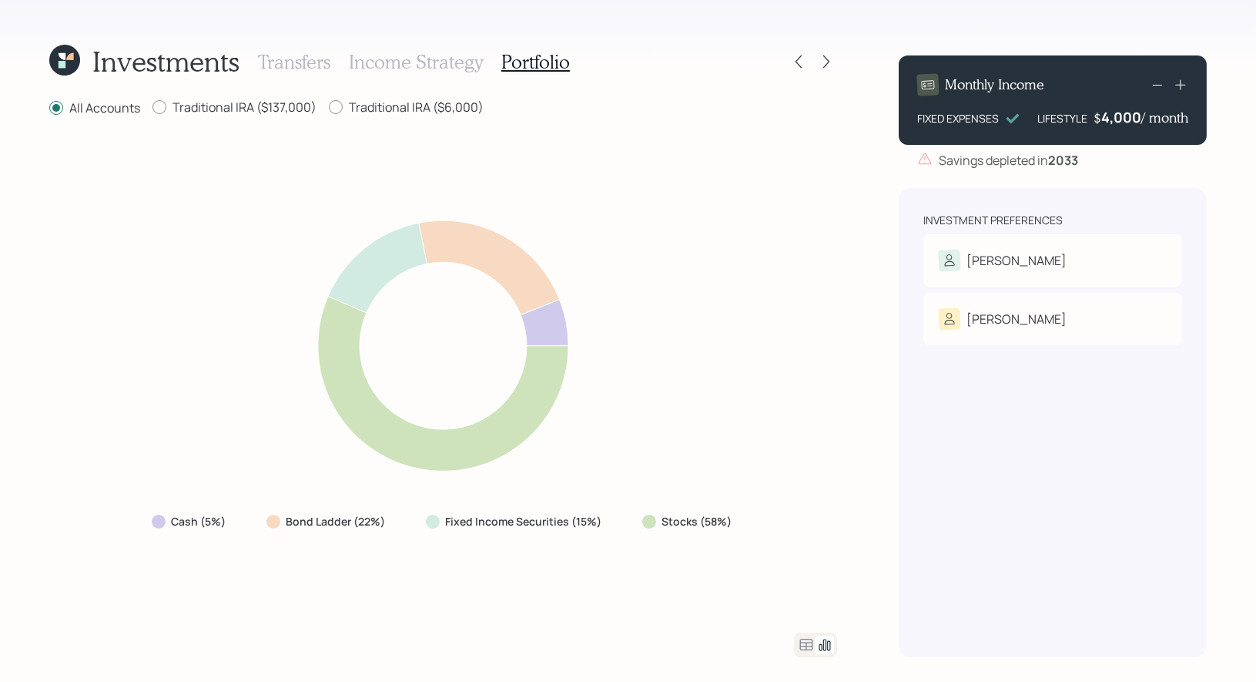
click at [436, 57] on h3 "Income Strategy" at bounding box center [416, 62] width 134 height 22
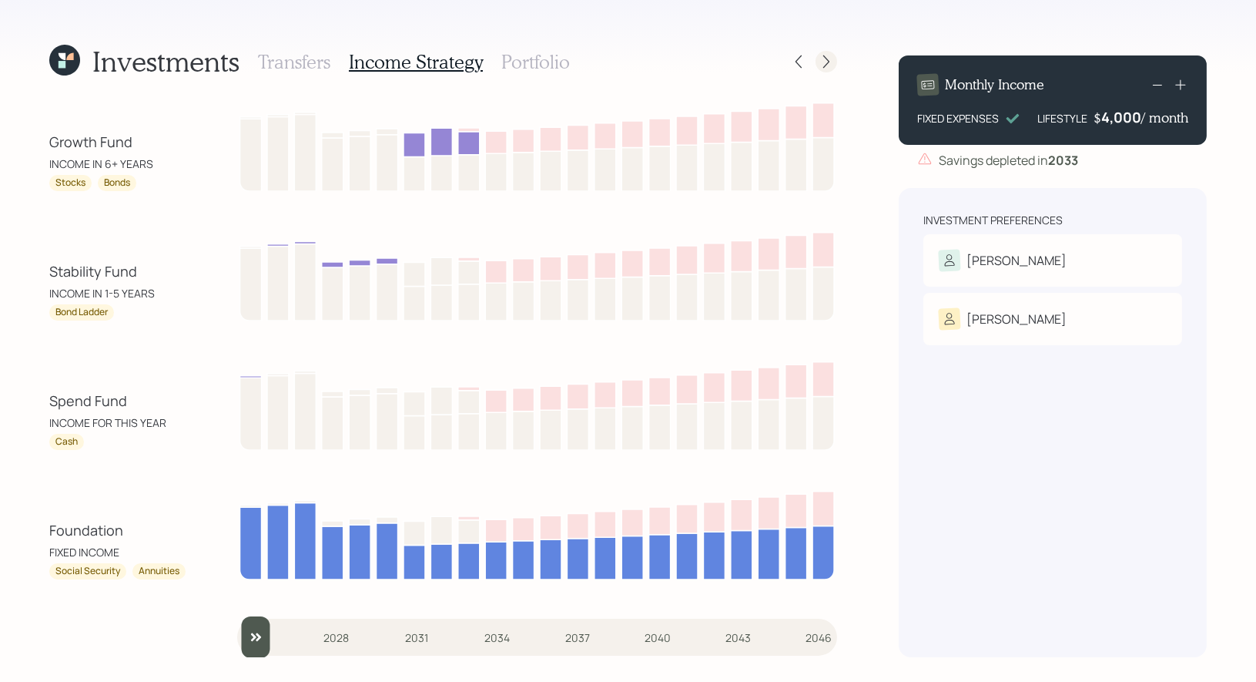
click at [830, 60] on icon at bounding box center [826, 61] width 15 height 15
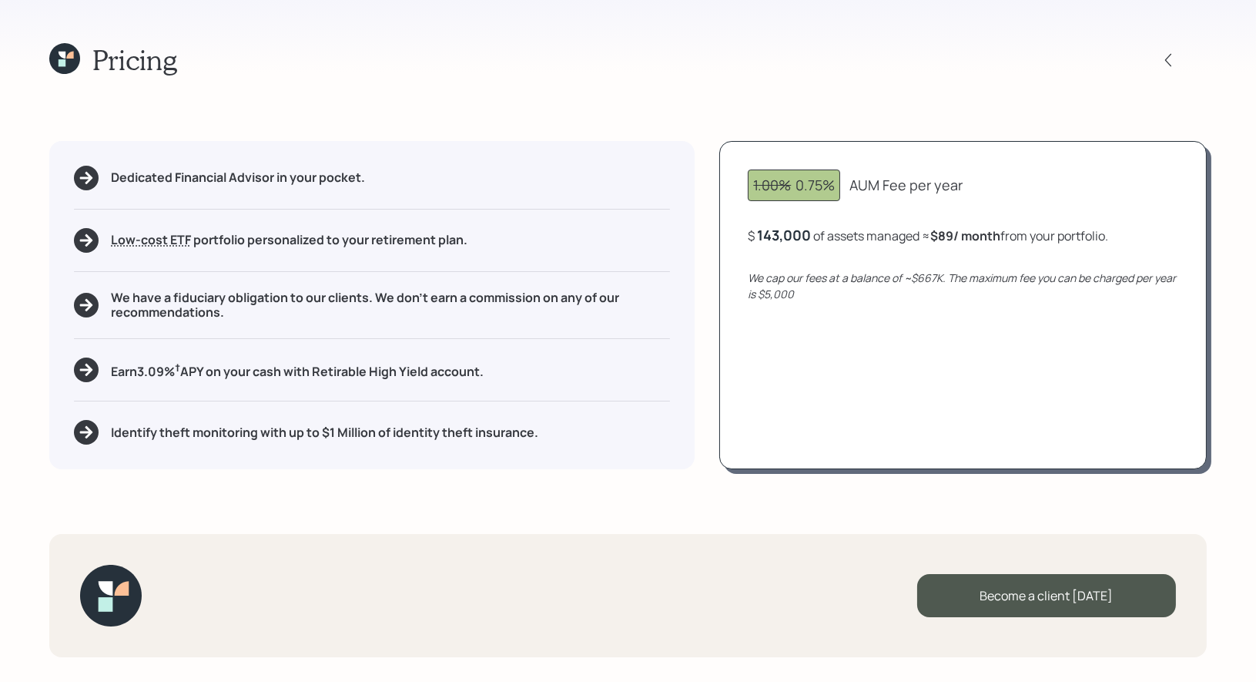
click at [67, 62] on icon at bounding box center [64, 58] width 31 height 31
